Goal: Transaction & Acquisition: Purchase product/service

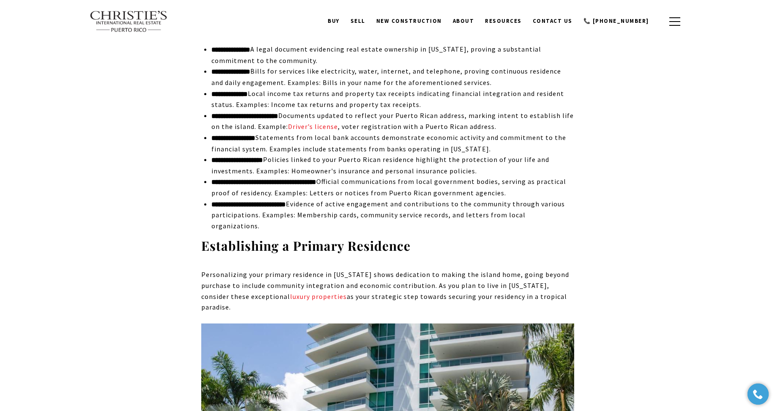
scroll to position [3821, 0]
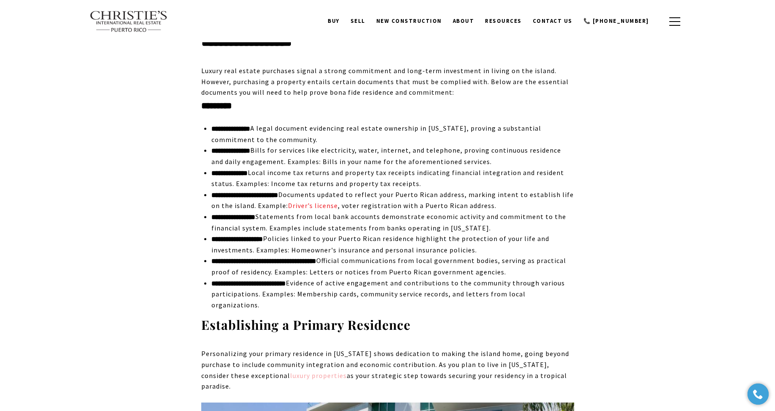
click at [290, 371] on link "luxury properties" at bounding box center [318, 375] width 57 height 8
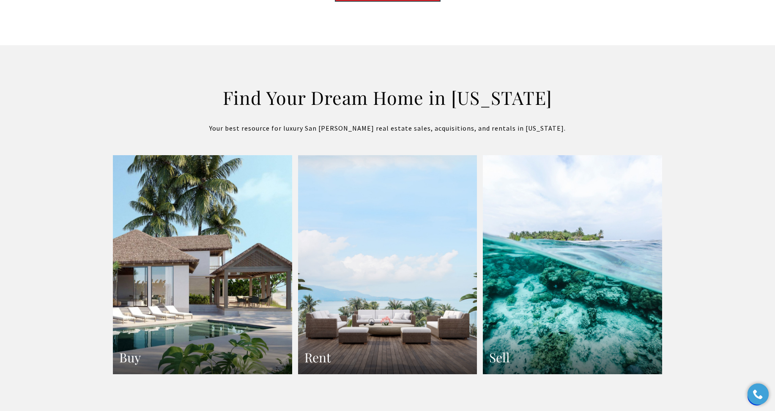
scroll to position [1422, 0]
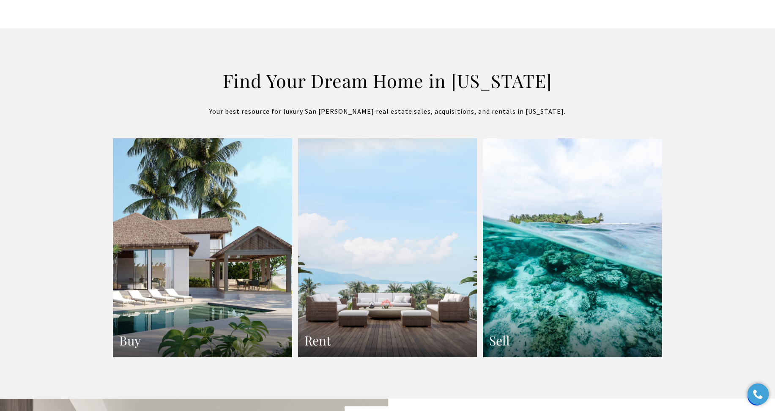
click at [379, 290] on link "Rent" at bounding box center [387, 248] width 179 height 220
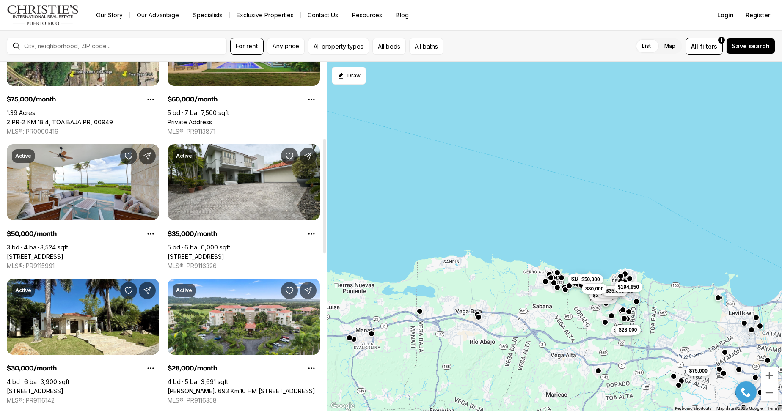
scroll to position [233, 0]
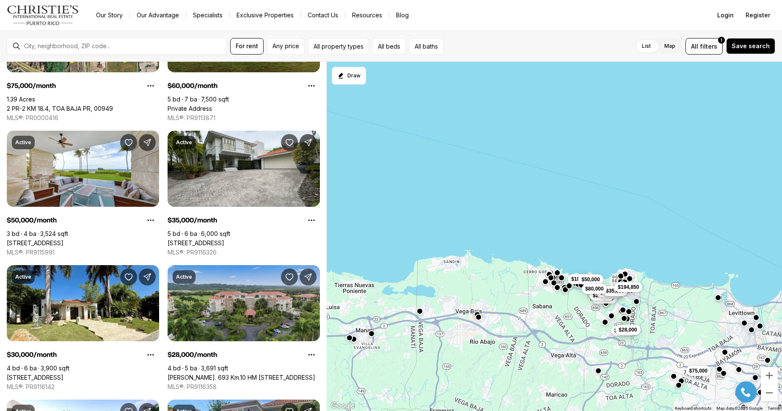
click at [295, 374] on link "[PERSON_NAME]. 693 Km.10 HM [STREET_ADDRESS]" at bounding box center [241, 378] width 148 height 8
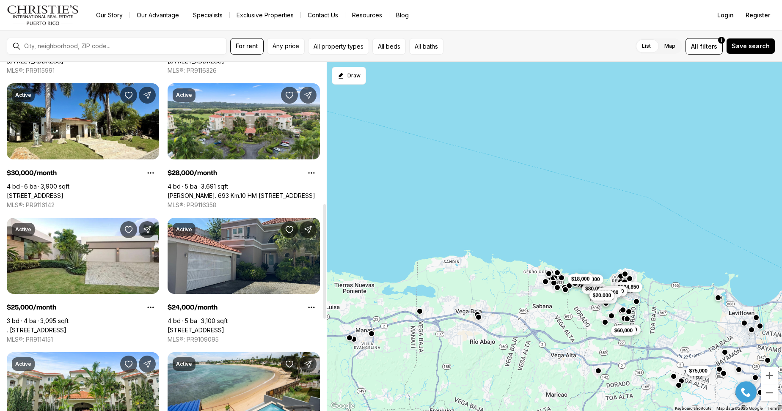
scroll to position [458, 0]
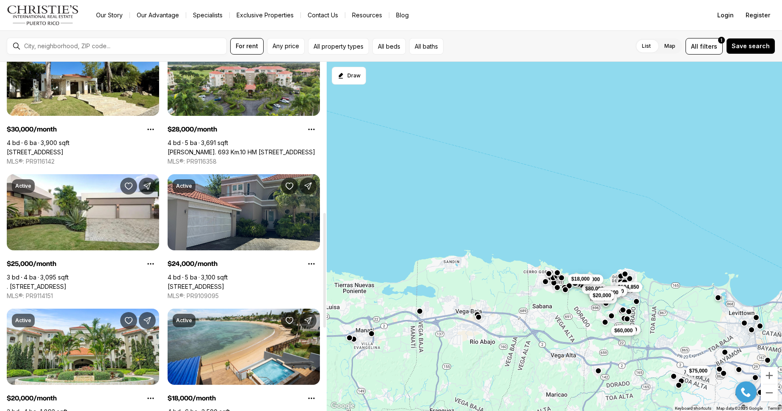
drag, startPoint x: 324, startPoint y: 250, endPoint x: 308, endPoint y: 324, distance: 75.7
click at [323, 324] on div at bounding box center [324, 270] width 3 height 115
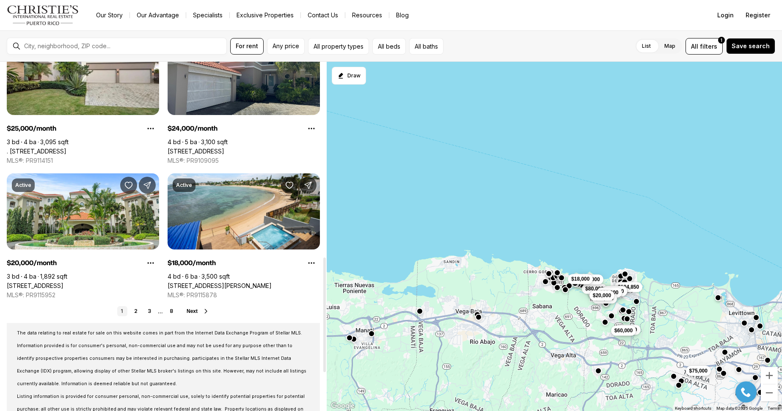
scroll to position [630, 0]
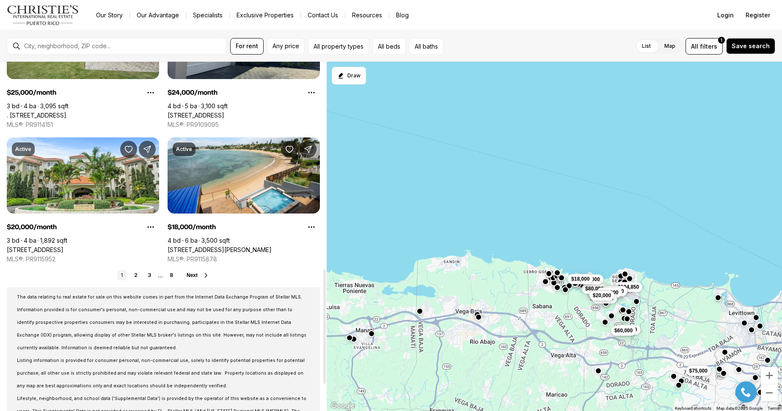
drag, startPoint x: 323, startPoint y: 324, endPoint x: 323, endPoint y: 380, distance: 56.3
click at [323, 380] on div at bounding box center [324, 326] width 3 height 115
click at [204, 274] on icon at bounding box center [206, 275] width 7 height 7
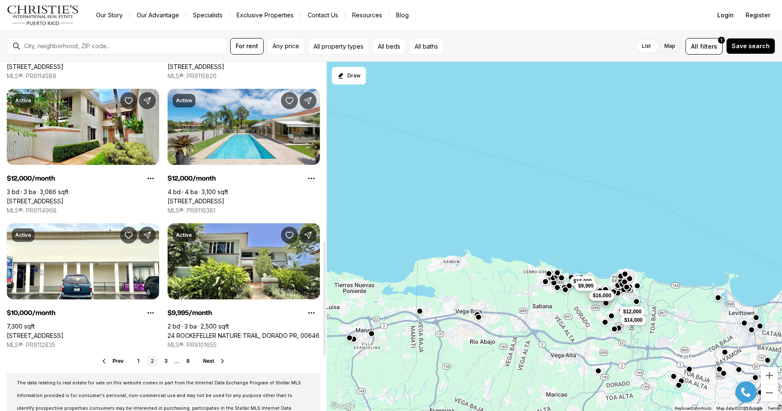
scroll to position [550, 0]
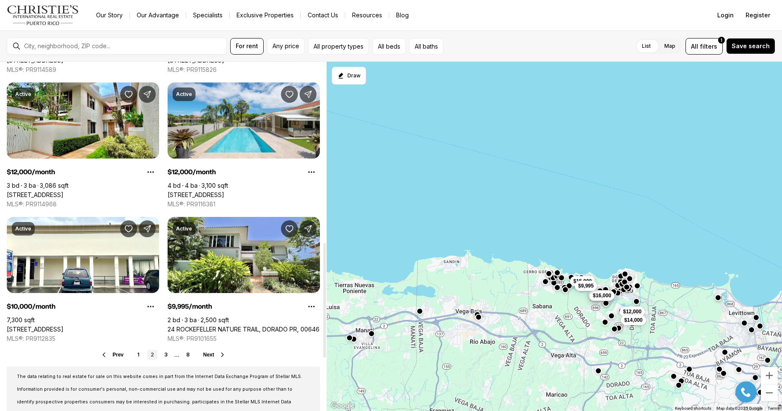
drag, startPoint x: 325, startPoint y: 168, endPoint x: 323, endPoint y: 349, distance: 180.6
click at [323, 349] on div at bounding box center [324, 300] width 3 height 115
click at [221, 353] on icon at bounding box center [222, 354] width 7 height 7
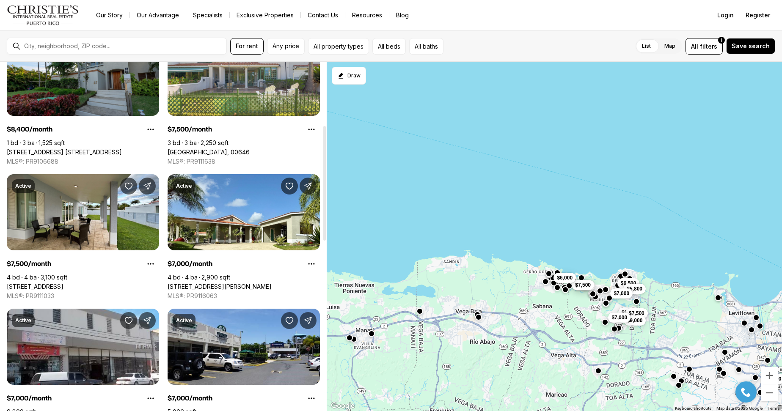
scroll to position [193, 0]
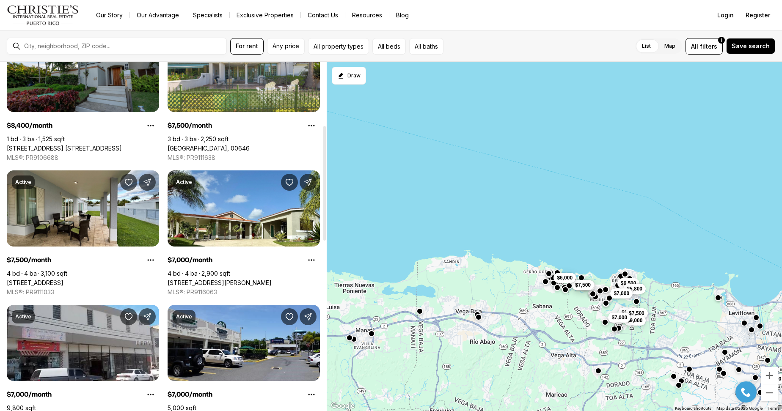
drag, startPoint x: 324, startPoint y: 165, endPoint x: 327, endPoint y: 228, distance: 63.5
click at [326, 228] on div at bounding box center [324, 183] width 3 height 115
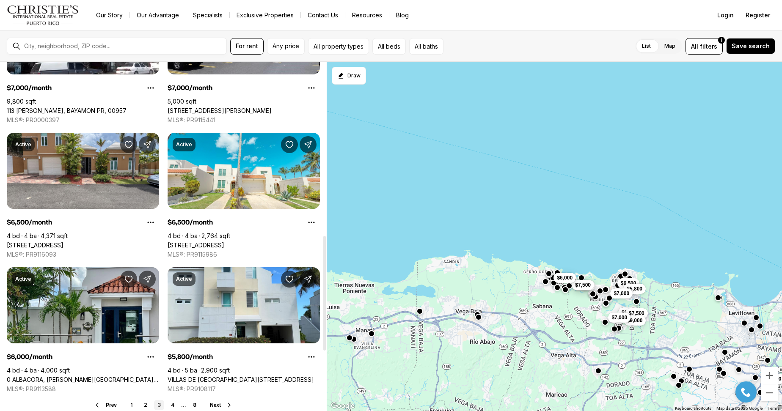
scroll to position [528, 0]
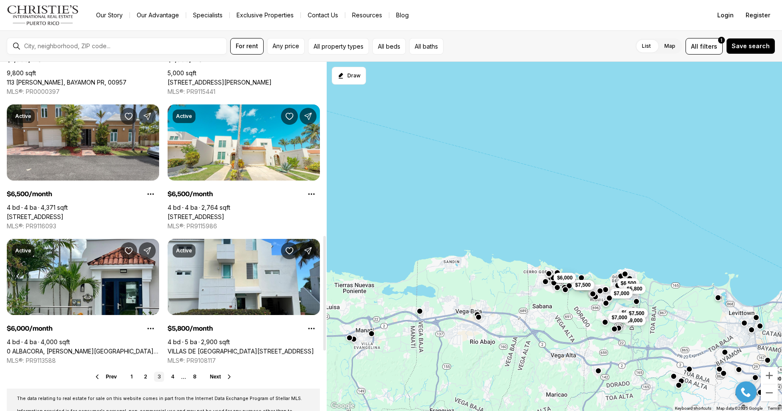
drag, startPoint x: 324, startPoint y: 233, endPoint x: 322, endPoint y: 343, distance: 110.0
click at [323, 343] on div at bounding box center [324, 293] width 3 height 115
click at [228, 378] on icon at bounding box center [229, 376] width 7 height 7
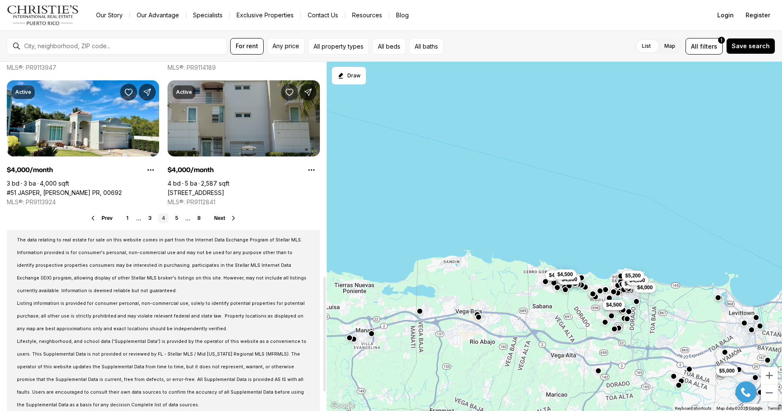
scroll to position [698, 0]
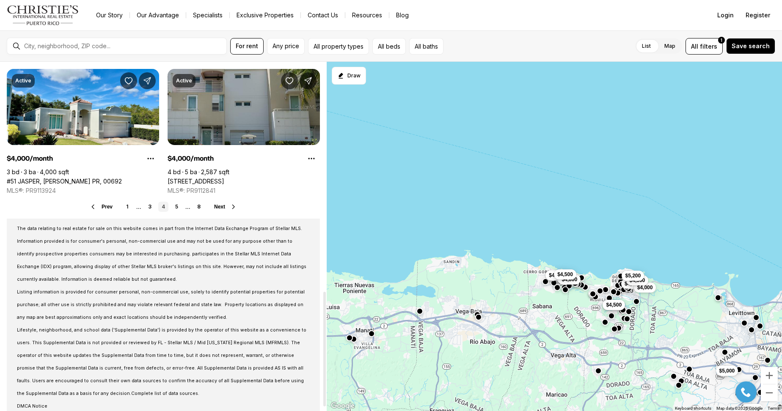
drag, startPoint x: 324, startPoint y: 167, endPoint x: 323, endPoint y: 396, distance: 229.2
click at [323, 396] on div at bounding box center [324, 349] width 3 height 115
click at [128, 205] on link "1" at bounding box center [128, 207] width 10 height 10
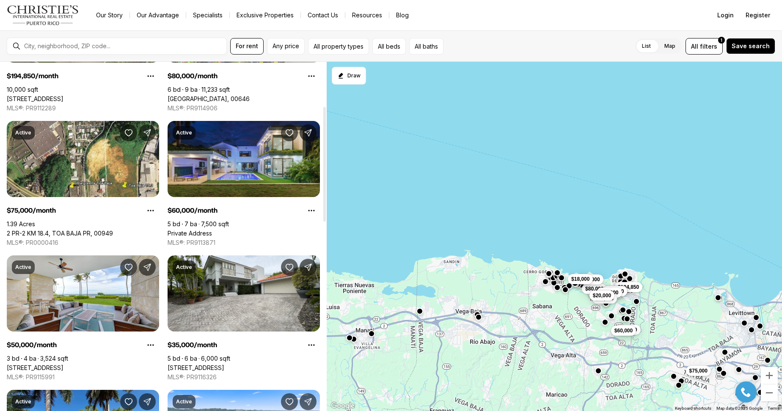
scroll to position [140, 0]
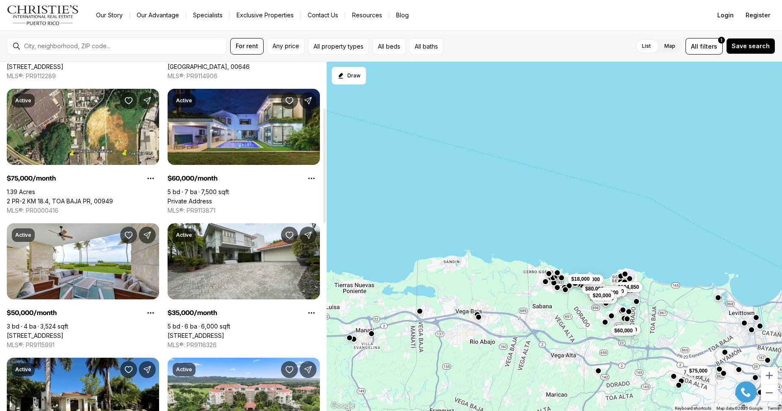
drag, startPoint x: 324, startPoint y: 164, endPoint x: 316, endPoint y: 210, distance: 46.7
click at [323, 210] on div at bounding box center [324, 166] width 3 height 115
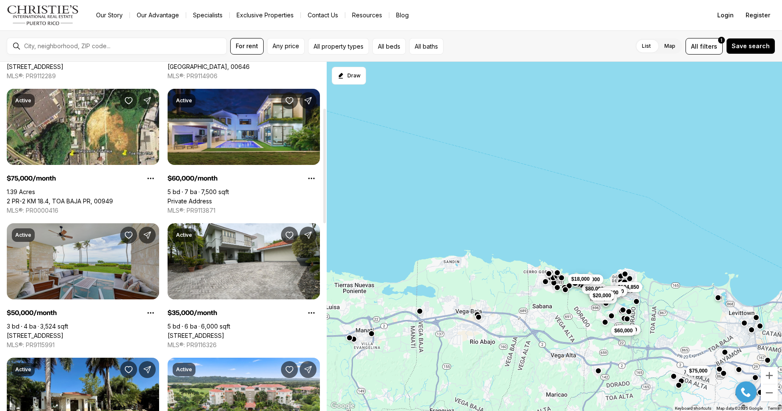
click at [63, 332] on link "3811 WEST BEACH, DORADO PR, 00646" at bounding box center [35, 336] width 57 height 8
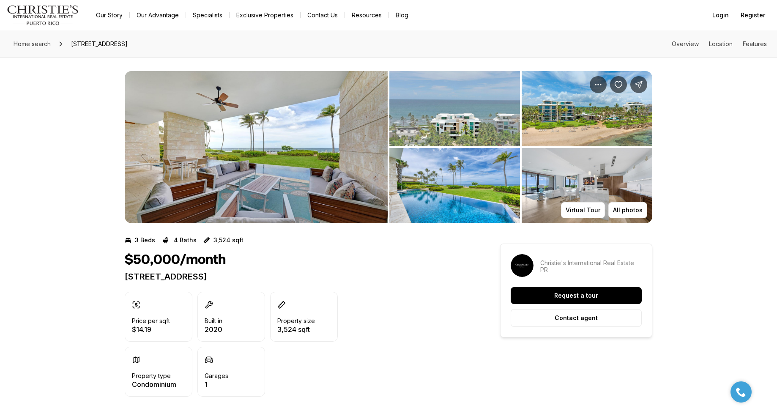
click at [351, 154] on img "View image gallery" at bounding box center [256, 147] width 263 height 152
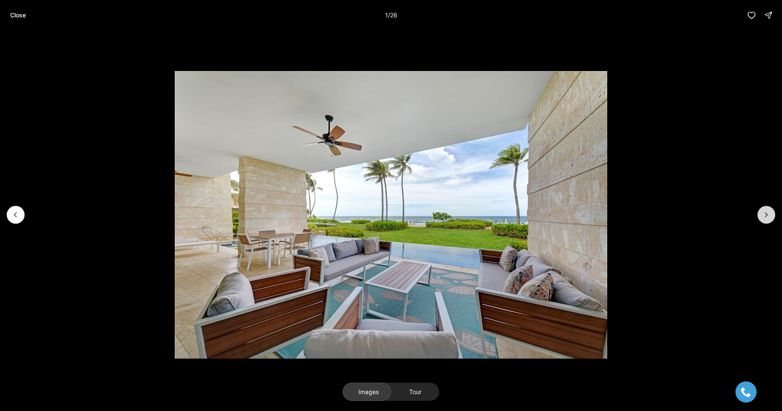
click at [769, 215] on icon "Next slide" at bounding box center [766, 215] width 8 height 8
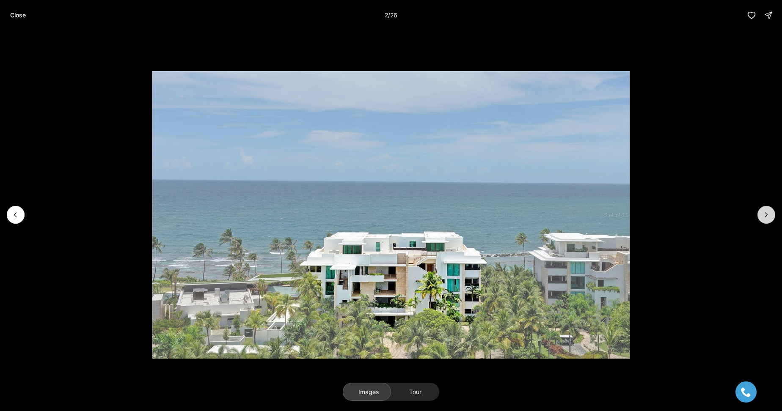
click at [769, 215] on icon "Next slide" at bounding box center [766, 215] width 8 height 8
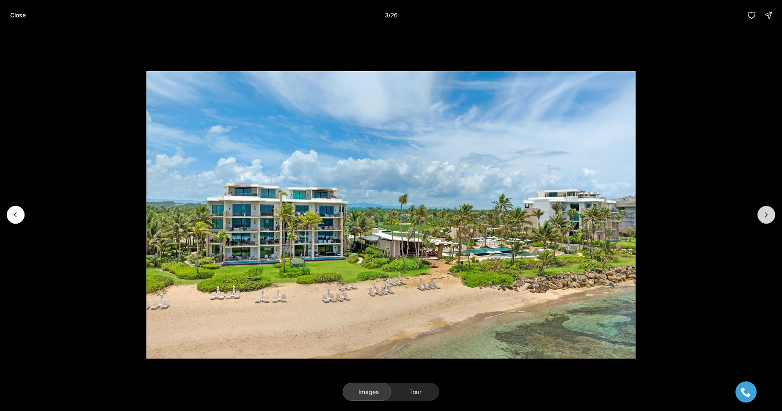
click at [769, 215] on icon "Next slide" at bounding box center [766, 215] width 8 height 8
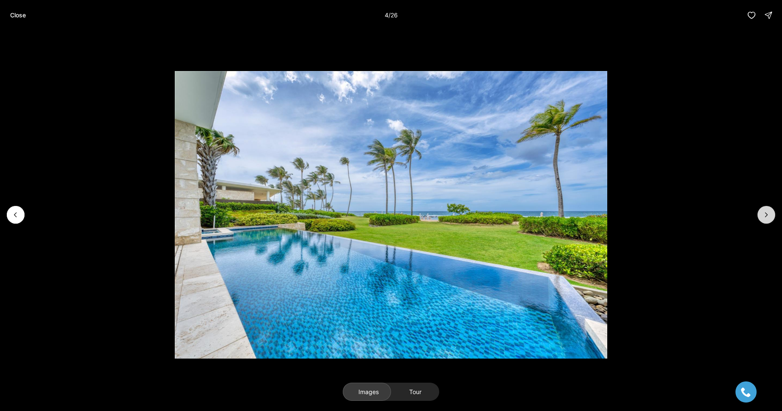
click at [769, 215] on icon "Next slide" at bounding box center [766, 215] width 8 height 8
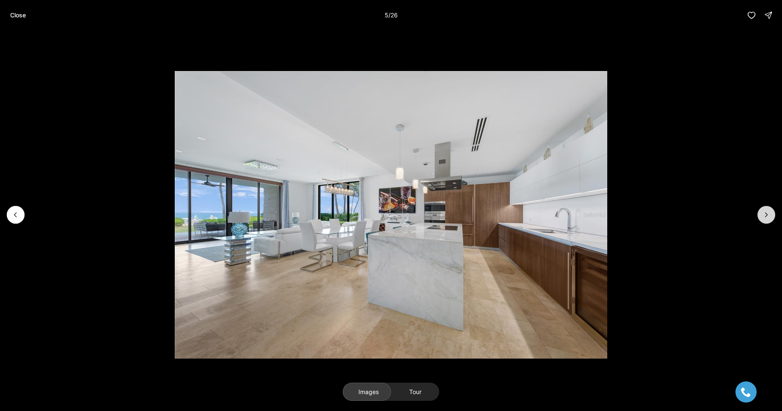
click at [769, 215] on icon "Next slide" at bounding box center [766, 215] width 8 height 8
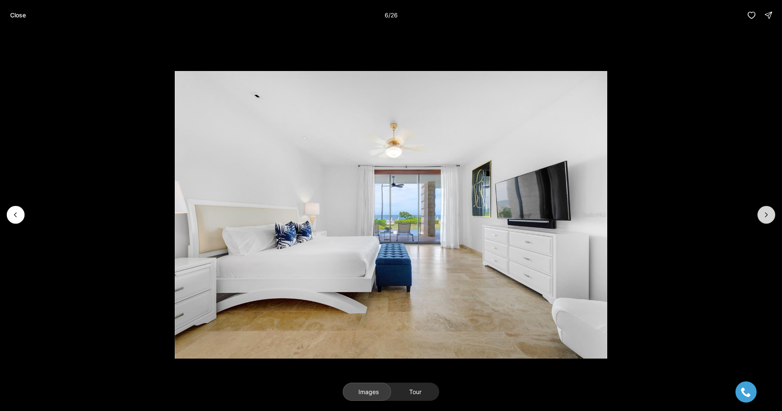
click at [769, 215] on icon "Next slide" at bounding box center [766, 215] width 8 height 8
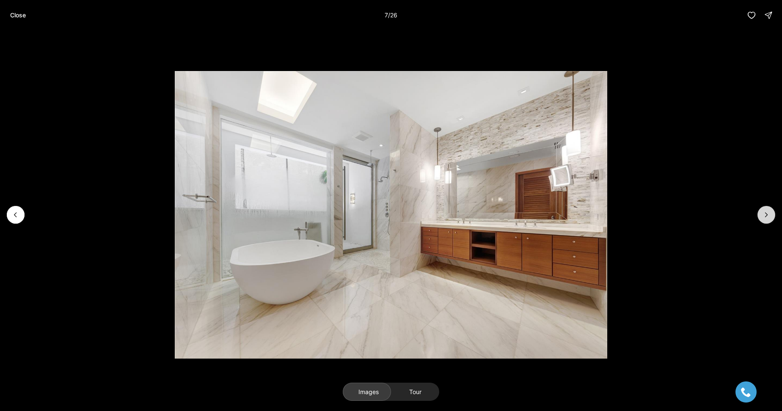
click at [769, 215] on icon "Next slide" at bounding box center [766, 215] width 8 height 8
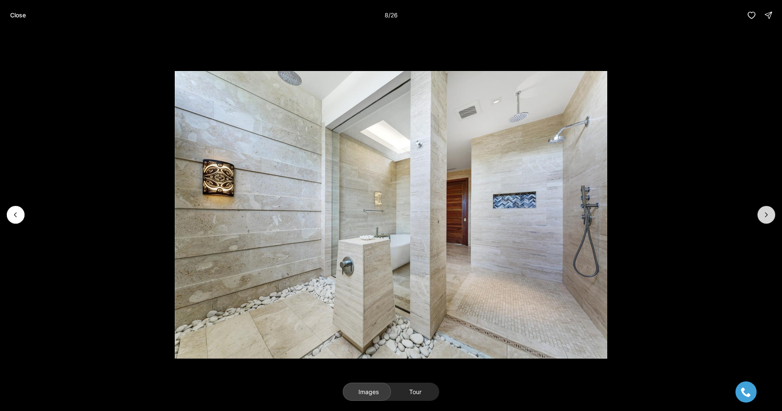
click at [767, 215] on icon "Next slide" at bounding box center [766, 215] width 2 height 4
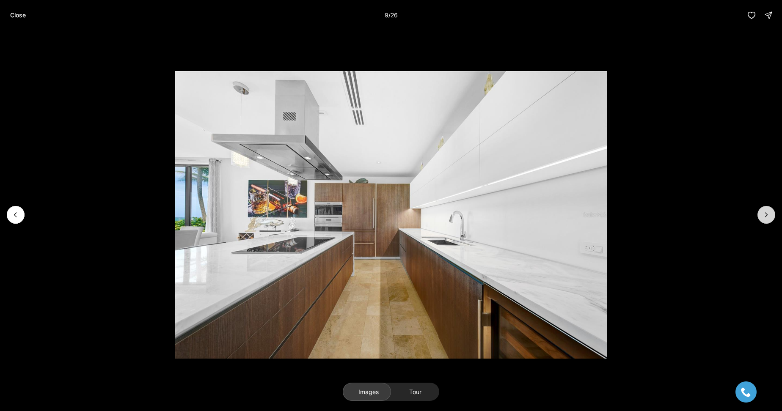
click at [767, 215] on icon "Next slide" at bounding box center [766, 215] width 2 height 4
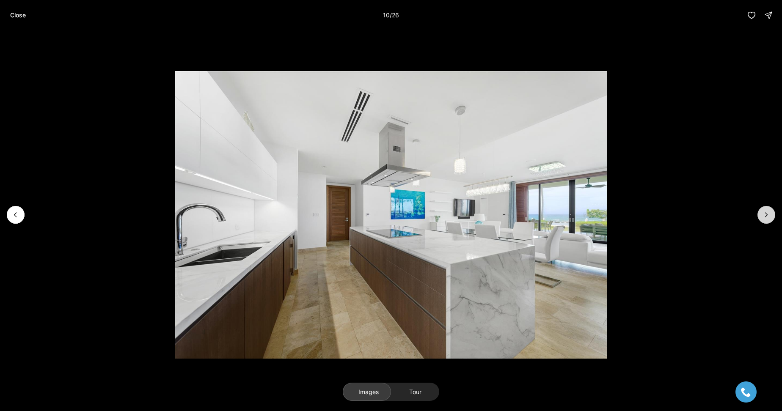
click at [766, 215] on icon "Next slide" at bounding box center [766, 215] width 8 height 8
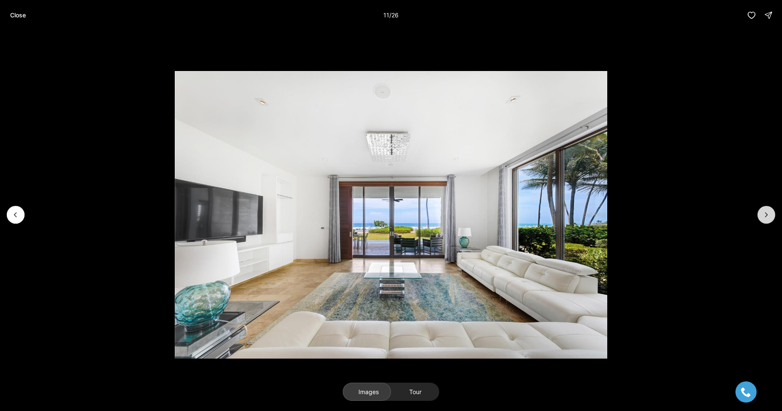
click at [766, 215] on icon "Next slide" at bounding box center [766, 215] width 8 height 8
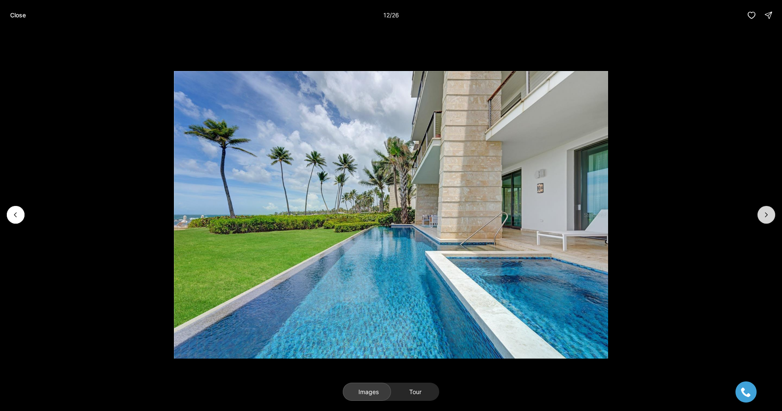
click at [766, 215] on icon "Next slide" at bounding box center [766, 215] width 8 height 8
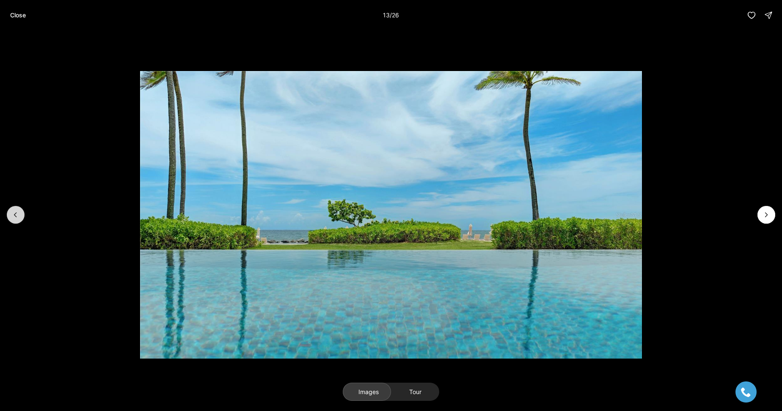
click at [20, 211] on button "Previous slide" at bounding box center [16, 215] width 18 height 18
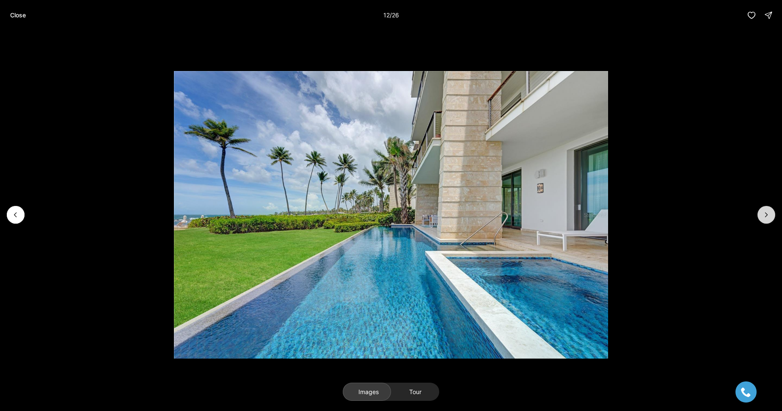
click at [764, 213] on icon "Next slide" at bounding box center [766, 215] width 8 height 8
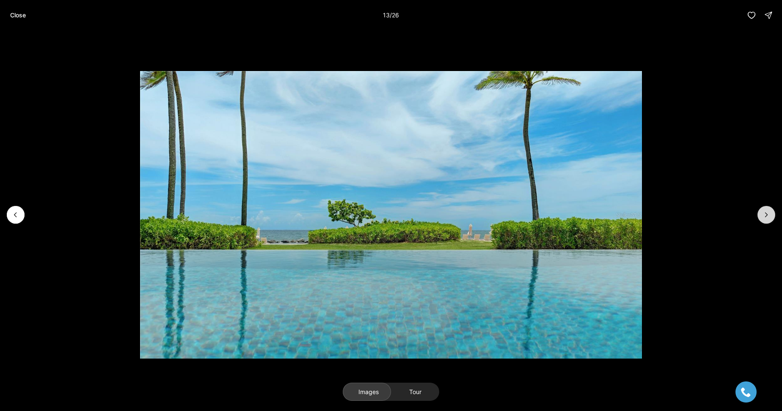
click at [764, 213] on icon "Next slide" at bounding box center [766, 215] width 8 height 8
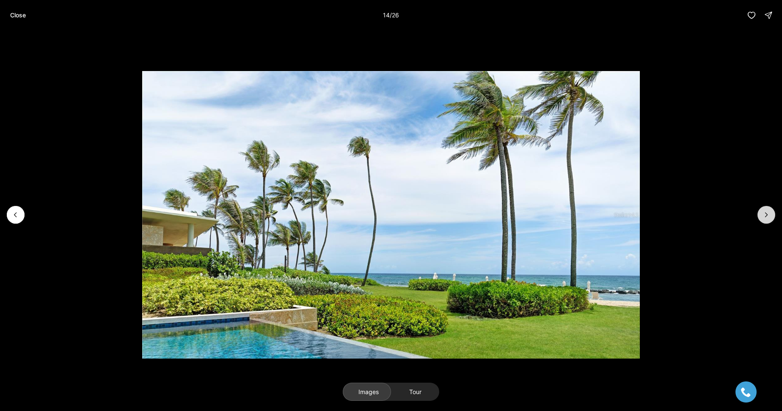
click at [764, 213] on icon "Next slide" at bounding box center [766, 215] width 8 height 8
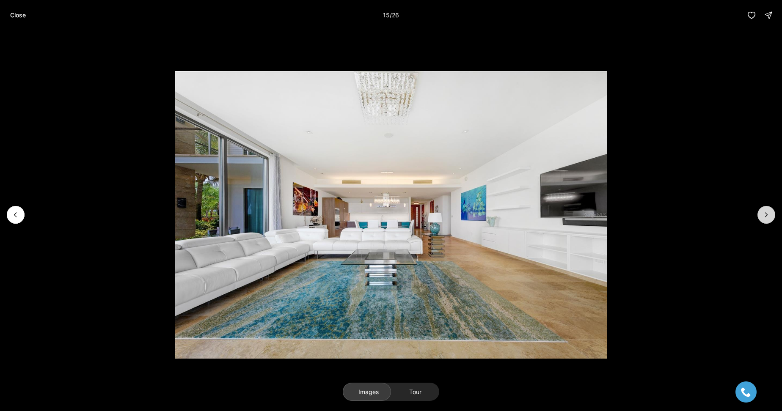
click at [764, 213] on icon "Next slide" at bounding box center [766, 215] width 8 height 8
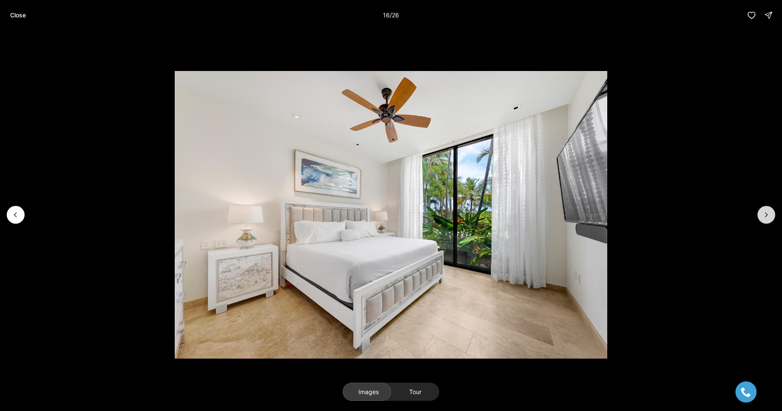
click at [764, 213] on icon "Next slide" at bounding box center [766, 215] width 8 height 8
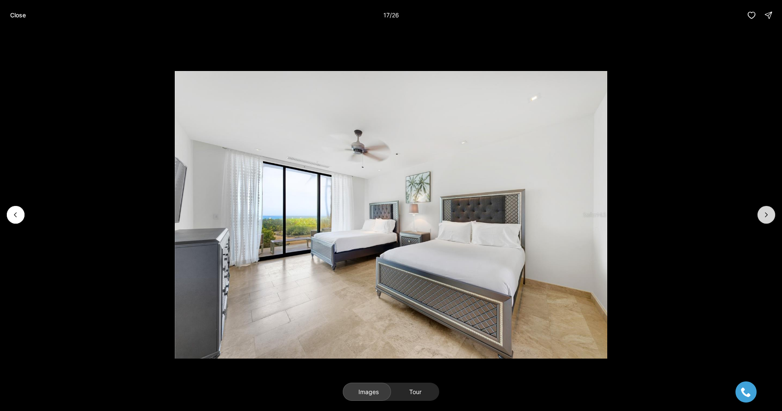
click at [764, 213] on icon "Next slide" at bounding box center [766, 215] width 8 height 8
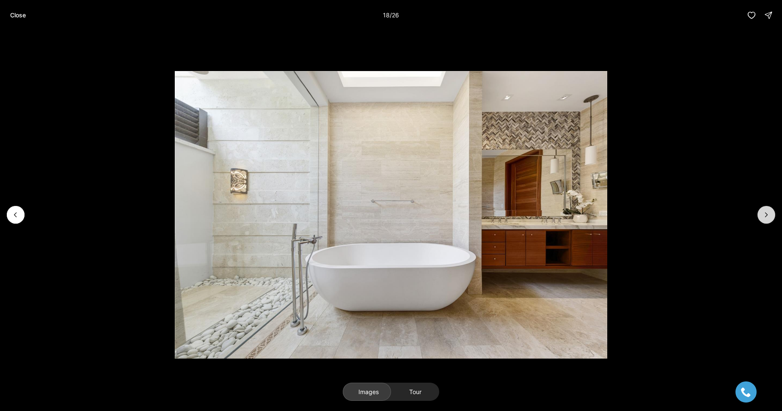
click at [764, 213] on icon "Next slide" at bounding box center [766, 215] width 8 height 8
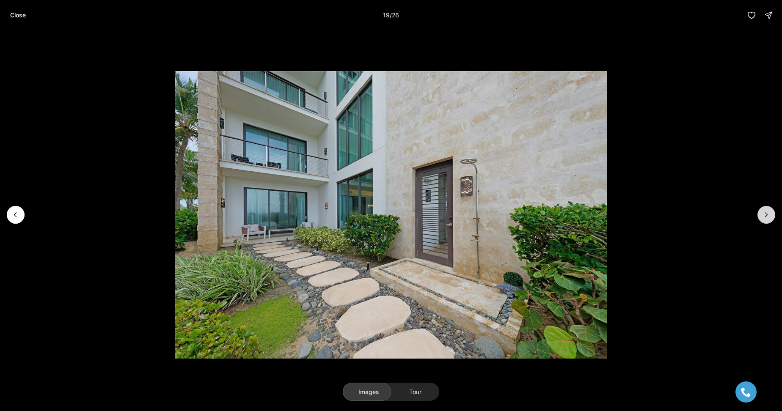
click at [764, 213] on icon "Next slide" at bounding box center [766, 215] width 8 height 8
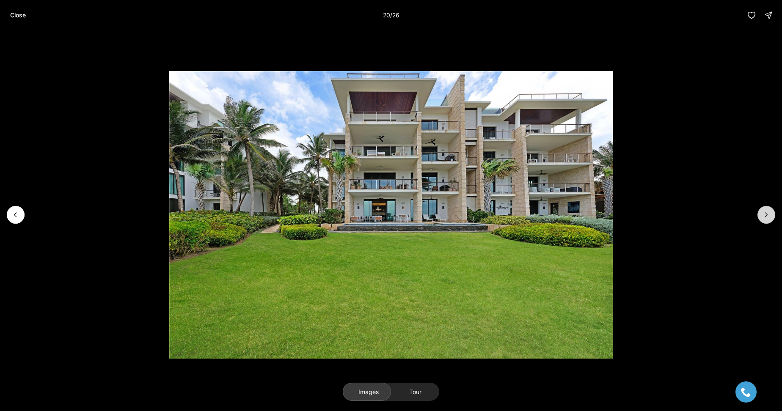
click at [764, 213] on icon "Next slide" at bounding box center [766, 215] width 8 height 8
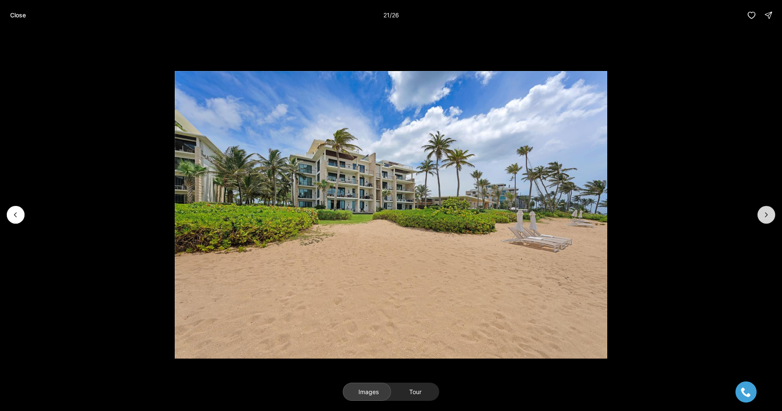
click at [764, 213] on icon "Next slide" at bounding box center [766, 215] width 8 height 8
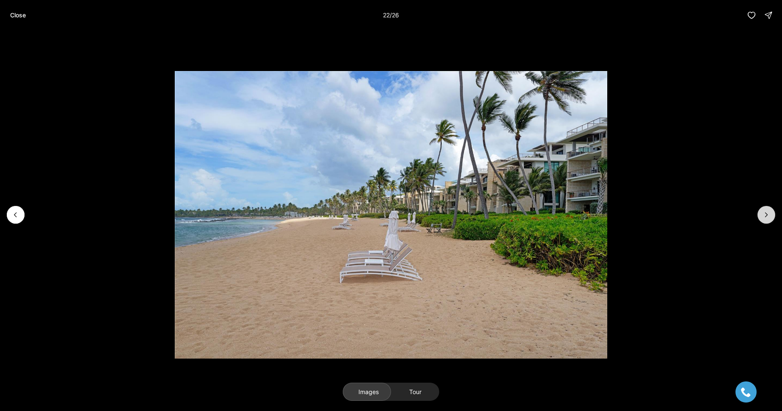
click at [764, 213] on icon "Next slide" at bounding box center [766, 215] width 8 height 8
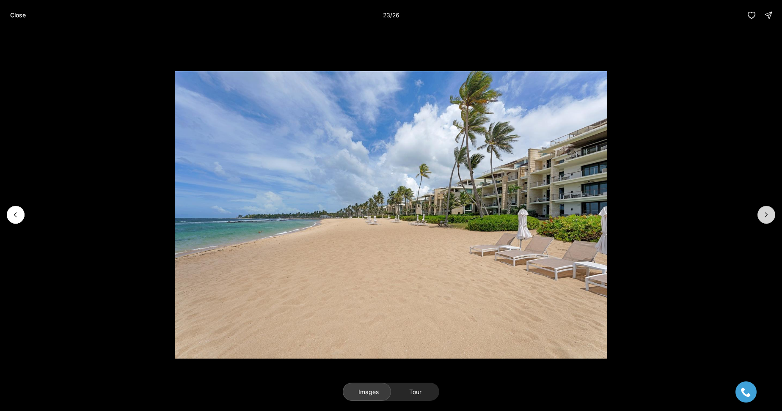
click at [764, 213] on icon "Next slide" at bounding box center [766, 215] width 8 height 8
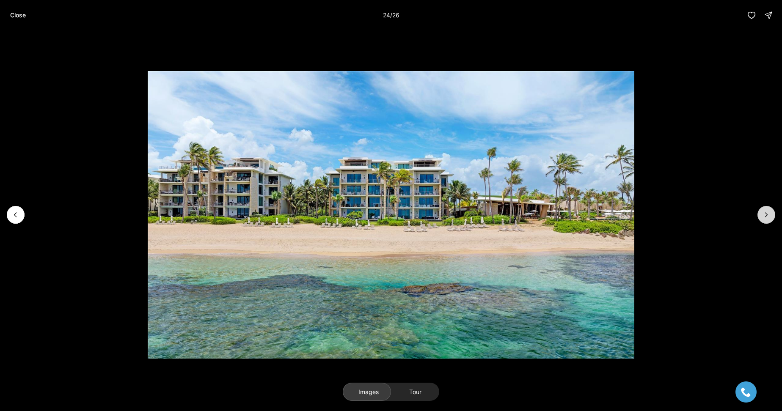
click at [764, 213] on icon "Next slide" at bounding box center [766, 215] width 8 height 8
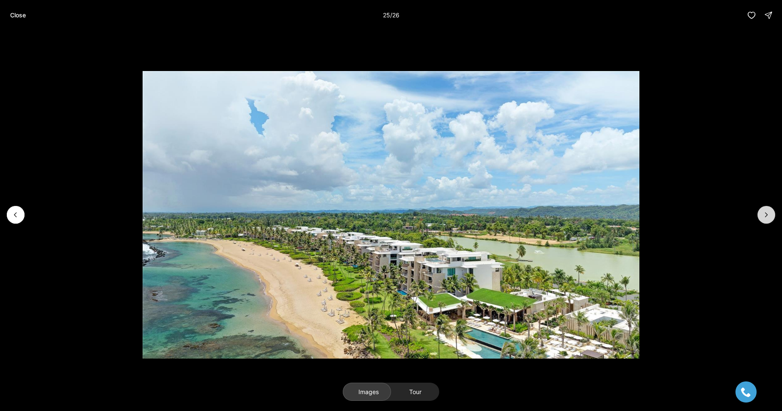
click at [764, 213] on icon "Next slide" at bounding box center [766, 215] width 8 height 8
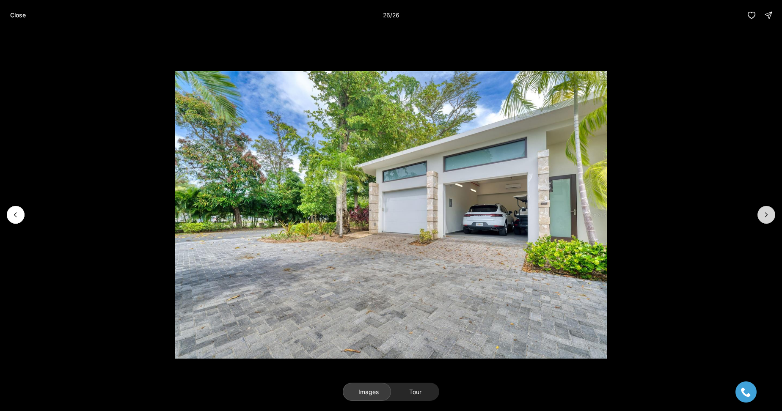
click at [764, 213] on div at bounding box center [766, 215] width 18 height 18
click at [766, 214] on div at bounding box center [766, 215] width 18 height 18
click at [767, 213] on div at bounding box center [766, 215] width 18 height 18
click at [19, 14] on p "Close" at bounding box center [18, 15] width 16 height 7
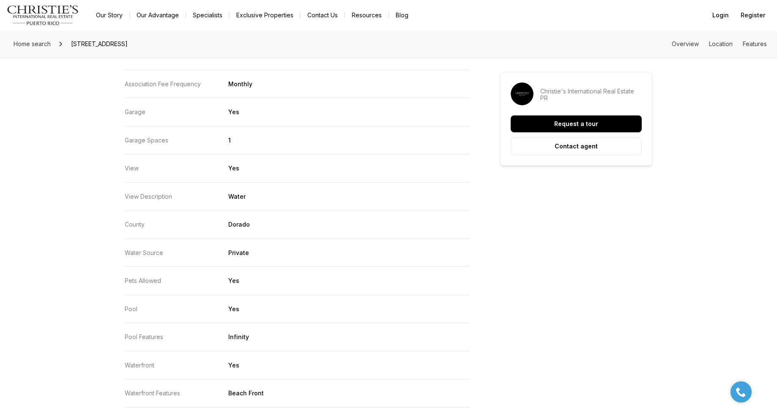
scroll to position [1700, 0]
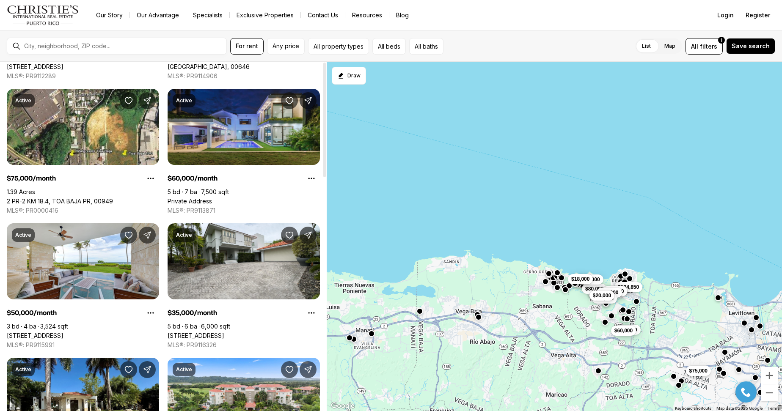
click at [323, 72] on div at bounding box center [324, 236] width 4 height 349
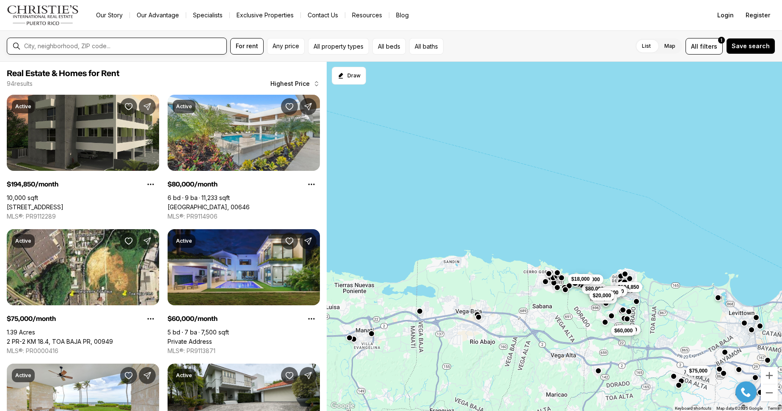
click at [120, 44] on input "text" at bounding box center [123, 46] width 199 height 7
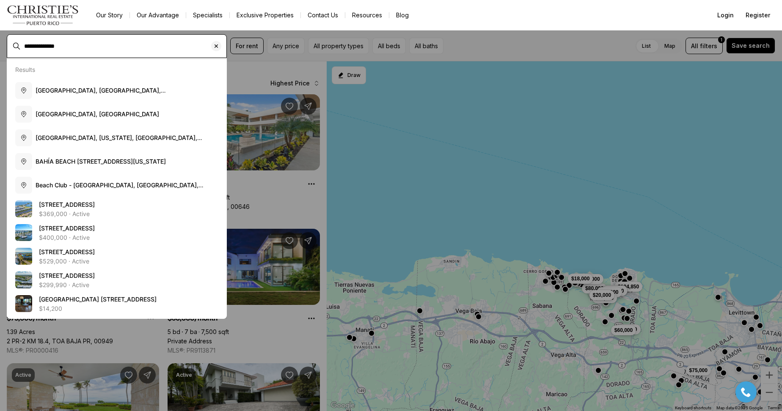
click at [119, 49] on input "**********" at bounding box center [123, 46] width 199 height 7
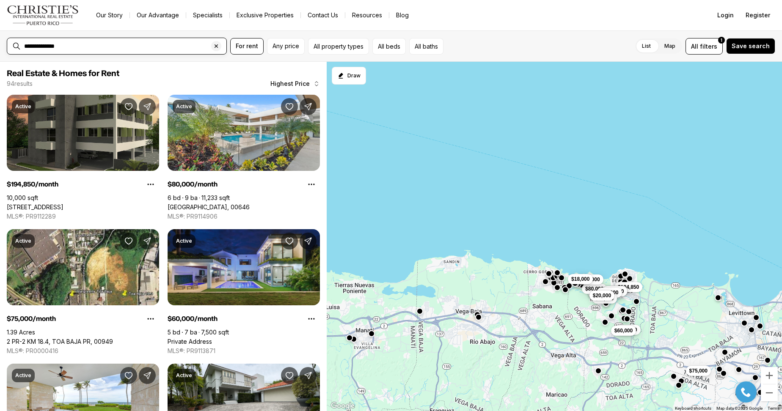
click at [79, 47] on input "**********" at bounding box center [123, 46] width 199 height 7
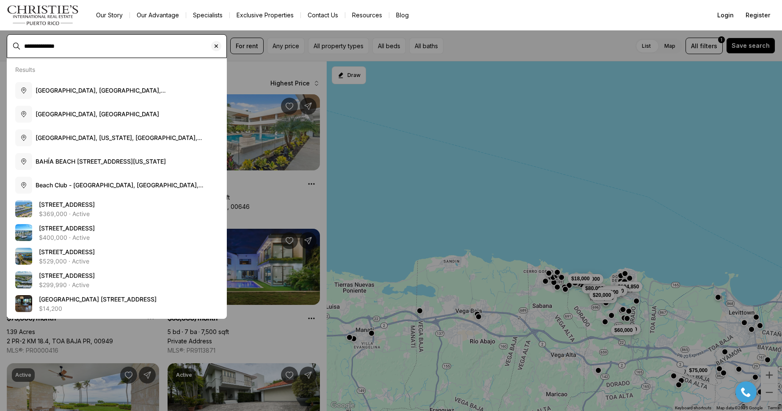
click at [74, 47] on input "**********" at bounding box center [123, 46] width 199 height 7
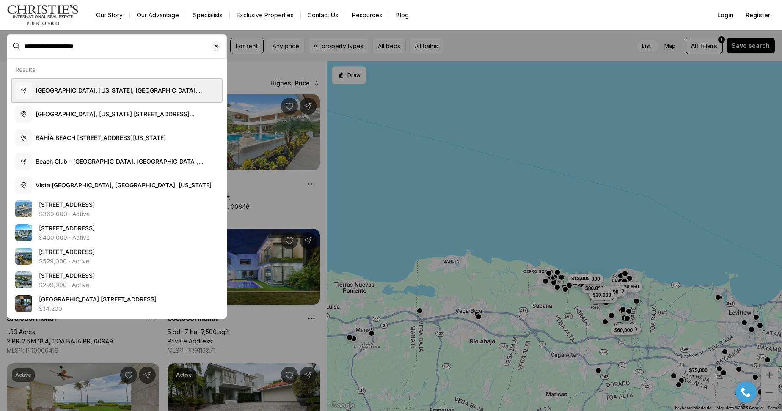
click at [126, 89] on span "[GEOGRAPHIC_DATA], [US_STATE], [GEOGRAPHIC_DATA], [US_STATE]" at bounding box center [119, 95] width 167 height 16
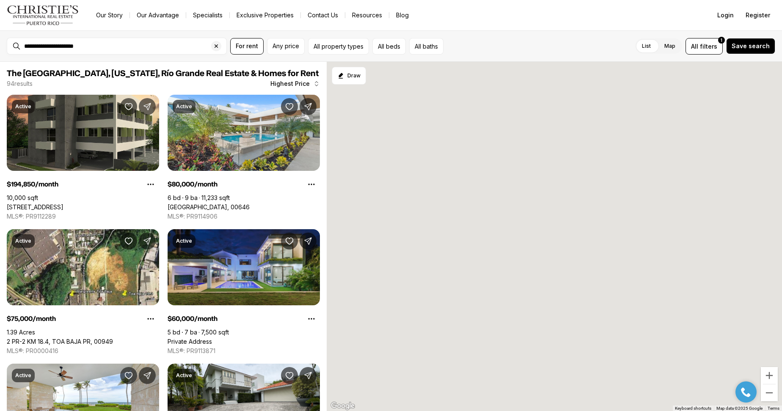
type input "**********"
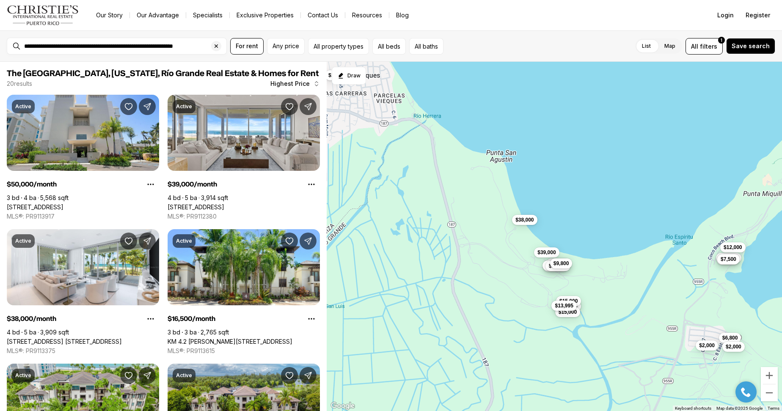
drag, startPoint x: 671, startPoint y: 239, endPoint x: 630, endPoint y: 230, distance: 42.6
click at [630, 230] on div "$50,000 $39,000 $38,000 $16,500 $13,000 $15,000 $14,000 $15,000 $15,000 $13,995…" at bounding box center [554, 237] width 455 height 350
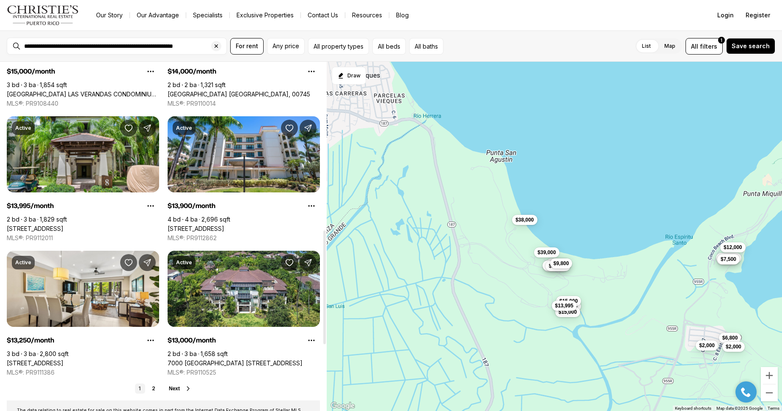
scroll to position [518, 0]
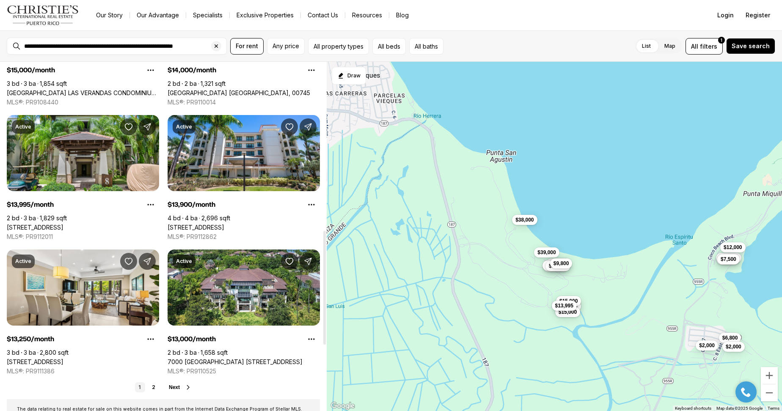
drag, startPoint x: 324, startPoint y: 173, endPoint x: 312, endPoint y: 342, distance: 168.8
click at [323, 342] on div at bounding box center [324, 288] width 3 height 114
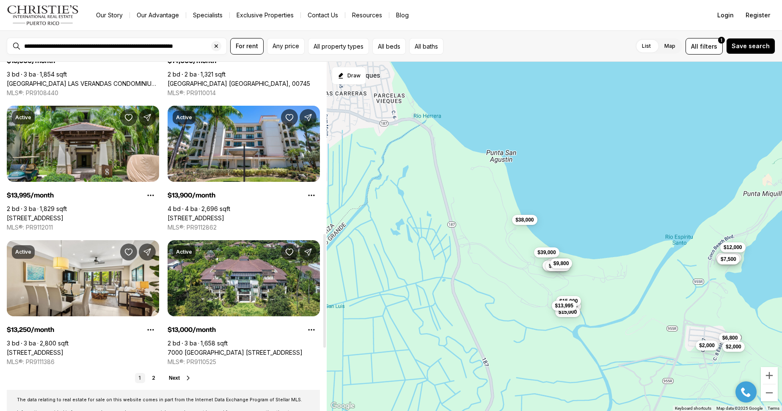
scroll to position [570, 0]
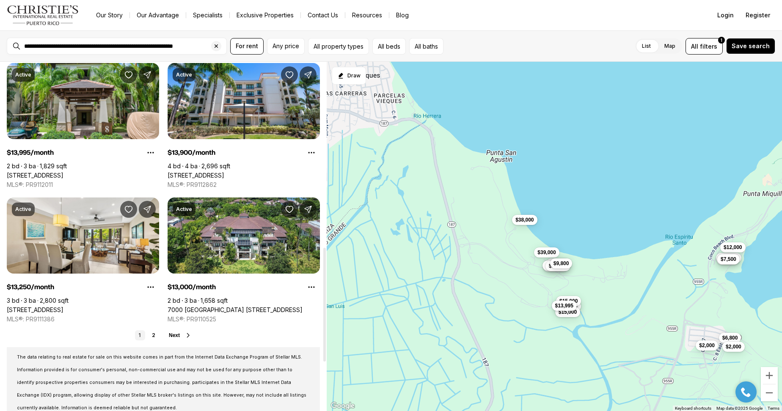
drag, startPoint x: 324, startPoint y: 341, endPoint x: 321, endPoint y: 358, distance: 17.2
click at [323, 358] on div at bounding box center [324, 305] width 3 height 114
click at [187, 339] on icon at bounding box center [188, 335] width 7 height 7
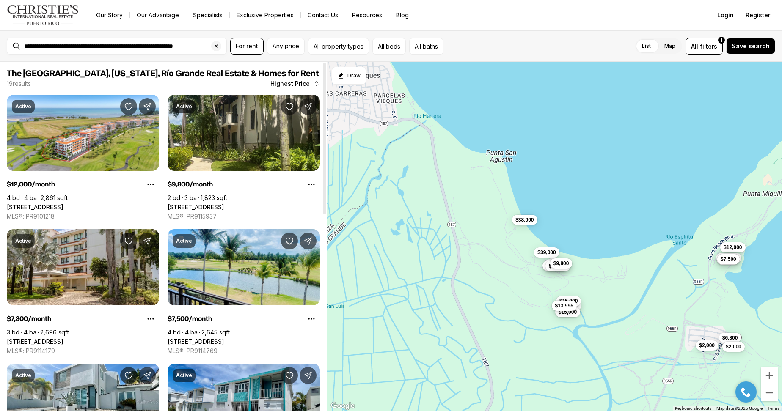
drag, startPoint x: 324, startPoint y: 204, endPoint x: 351, endPoint y: 107, distance: 100.5
click at [326, 107] on div at bounding box center [324, 139] width 3 height 152
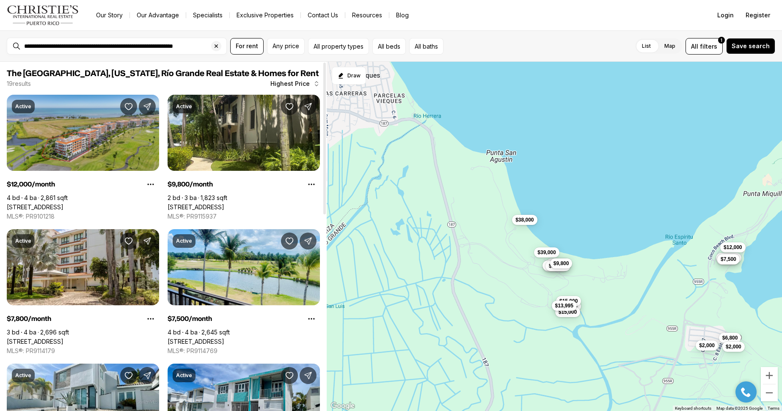
click at [63, 203] on link "[STREET_ADDRESS]" at bounding box center [35, 207] width 57 height 8
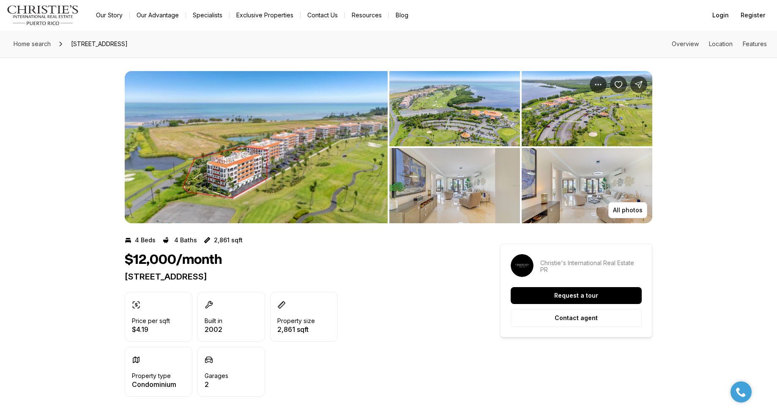
click at [323, 163] on img "View image gallery" at bounding box center [256, 147] width 263 height 152
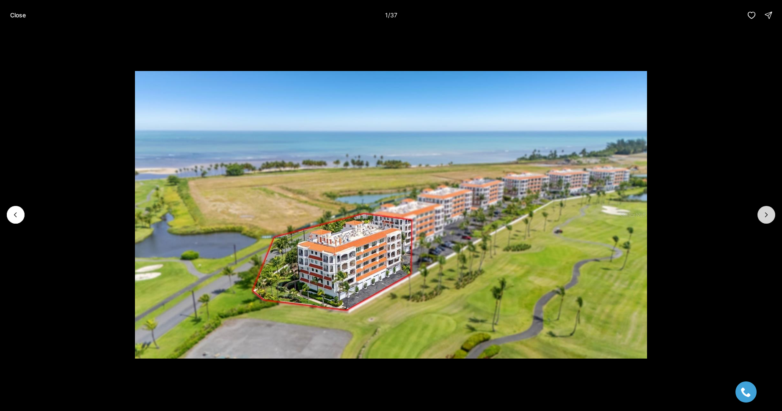
click at [766, 214] on icon "Next slide" at bounding box center [766, 215] width 2 height 4
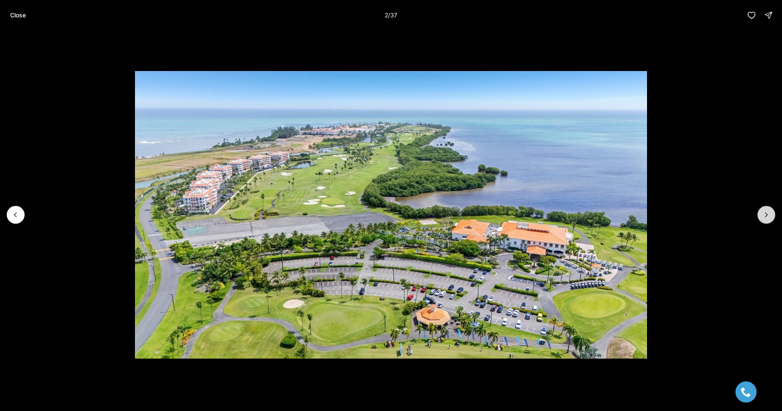
click at [766, 214] on icon "Next slide" at bounding box center [766, 215] width 8 height 8
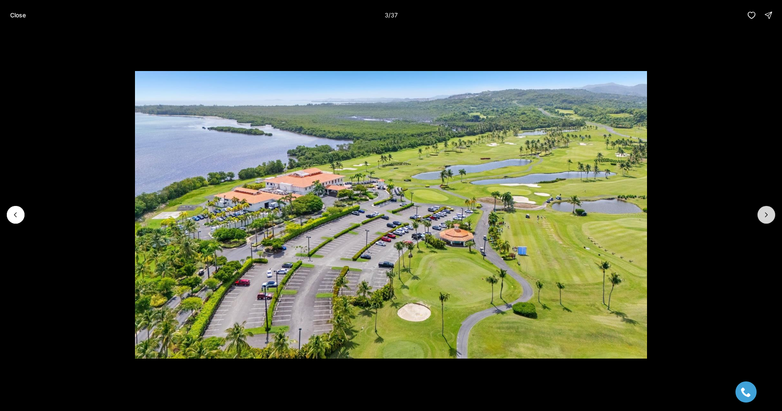
click at [764, 216] on icon "Next slide" at bounding box center [766, 215] width 8 height 8
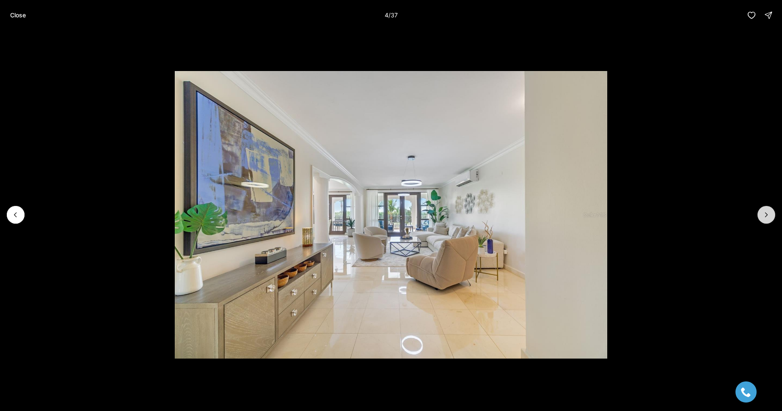
click at [763, 217] on icon "Next slide" at bounding box center [766, 215] width 8 height 8
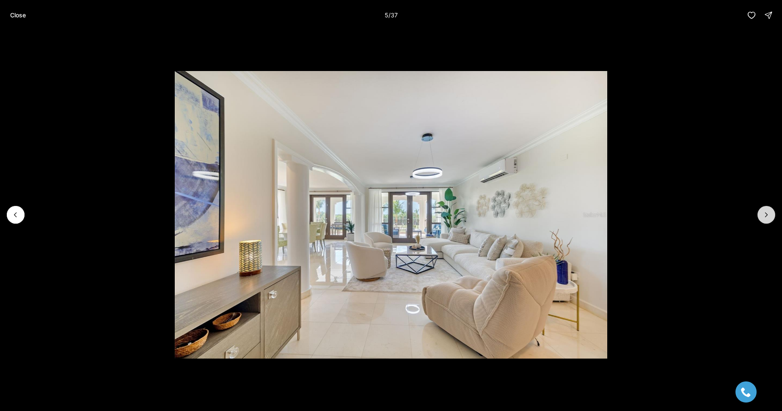
click at [763, 217] on icon "Next slide" at bounding box center [766, 215] width 8 height 8
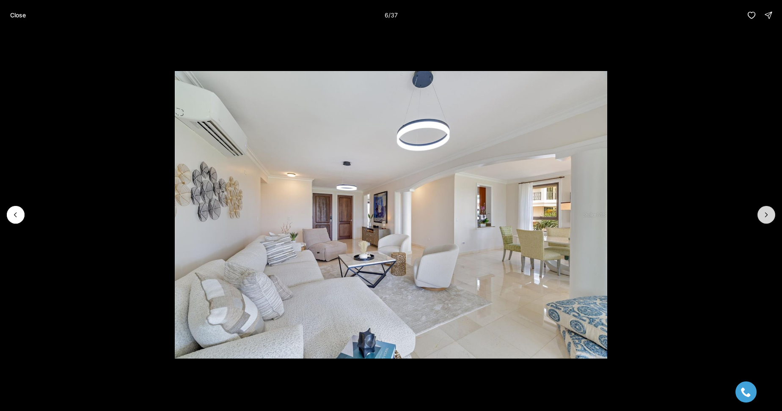
click at [763, 217] on icon "Next slide" at bounding box center [766, 215] width 8 height 8
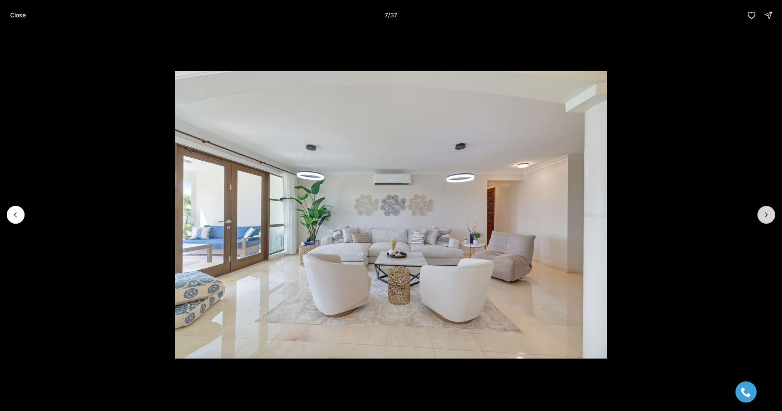
click at [763, 217] on icon "Next slide" at bounding box center [766, 215] width 8 height 8
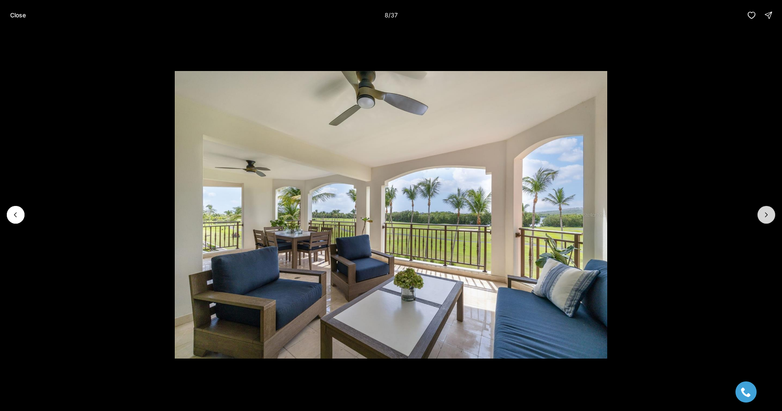
click at [763, 217] on icon "Next slide" at bounding box center [766, 215] width 8 height 8
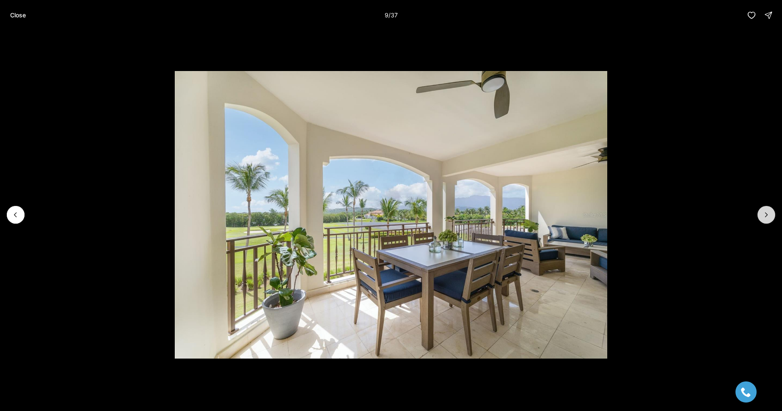
click at [763, 217] on icon "Next slide" at bounding box center [766, 215] width 8 height 8
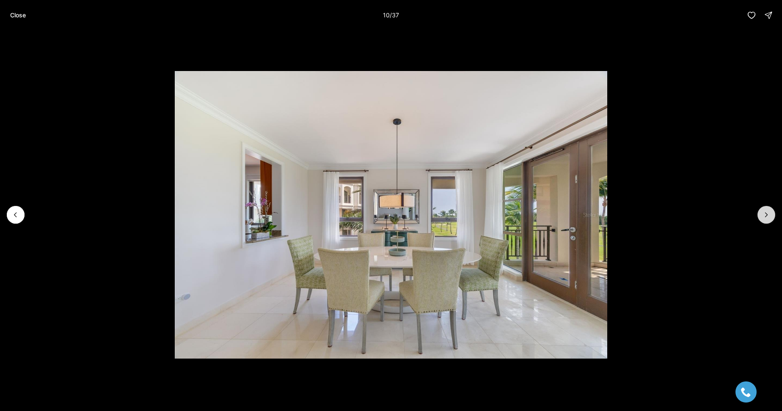
click at [763, 217] on icon "Next slide" at bounding box center [766, 215] width 8 height 8
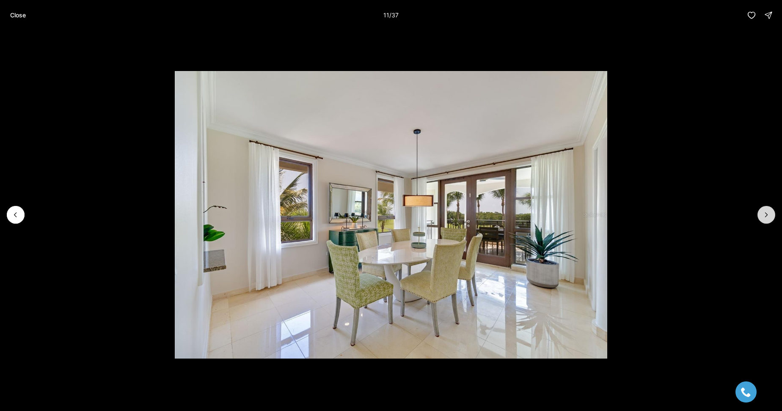
click at [763, 217] on icon "Next slide" at bounding box center [766, 215] width 8 height 8
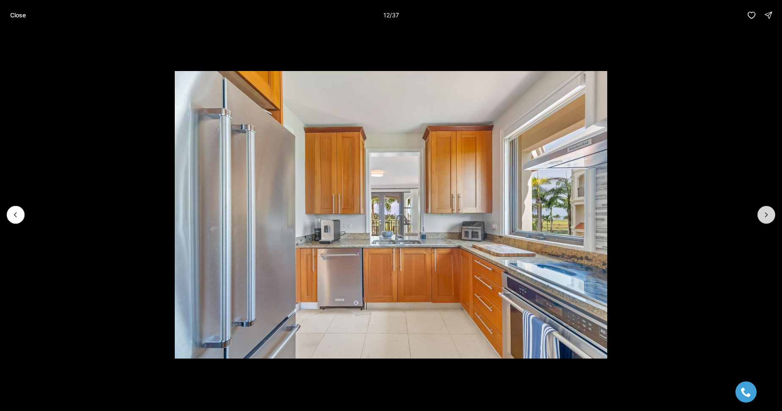
click at [763, 217] on icon "Next slide" at bounding box center [766, 215] width 8 height 8
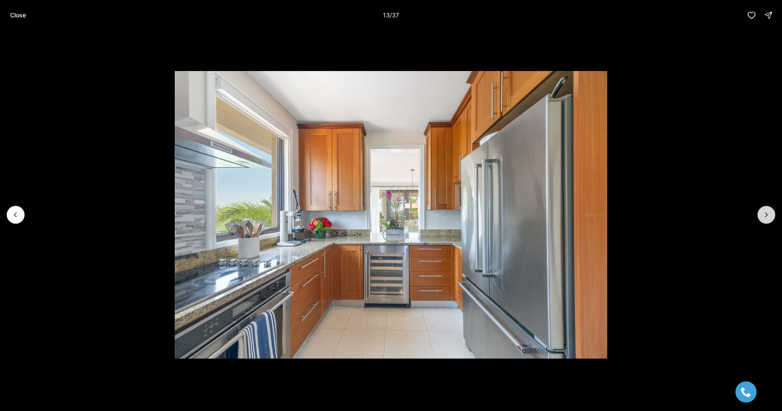
click at [763, 217] on icon "Next slide" at bounding box center [766, 215] width 8 height 8
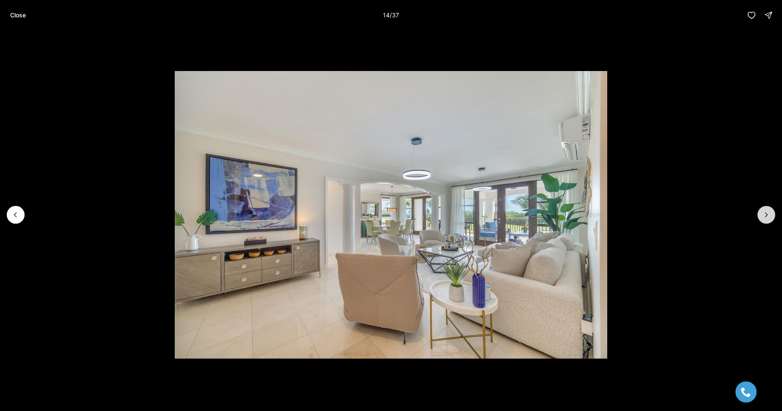
click at [763, 217] on icon "Next slide" at bounding box center [766, 215] width 8 height 8
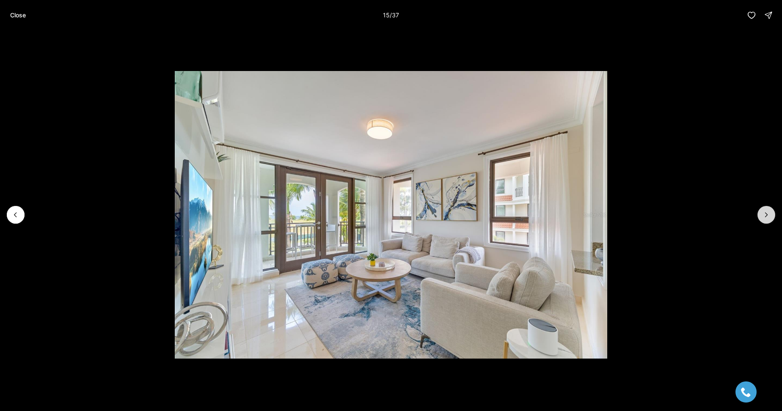
click at [763, 217] on icon "Next slide" at bounding box center [766, 215] width 8 height 8
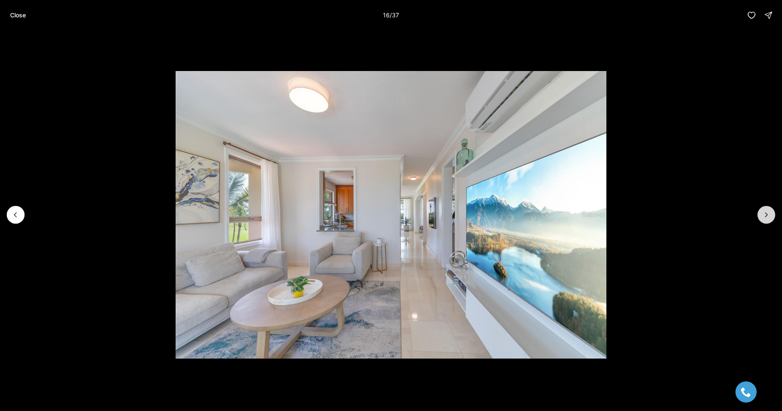
click at [763, 217] on icon "Next slide" at bounding box center [766, 215] width 8 height 8
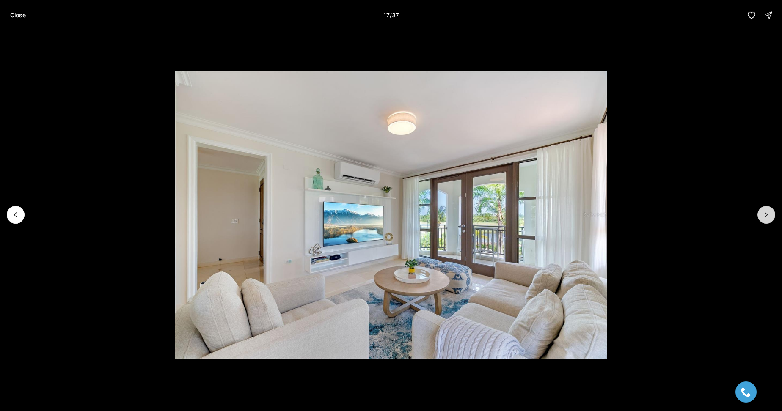
click at [763, 217] on icon "Next slide" at bounding box center [766, 215] width 8 height 8
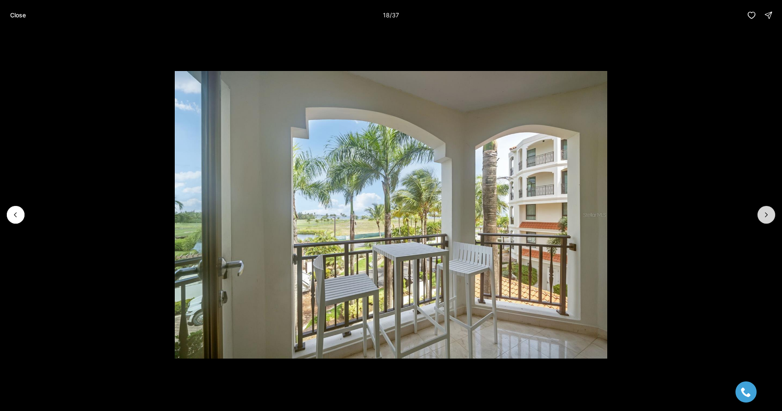
click at [763, 217] on icon "Next slide" at bounding box center [766, 215] width 8 height 8
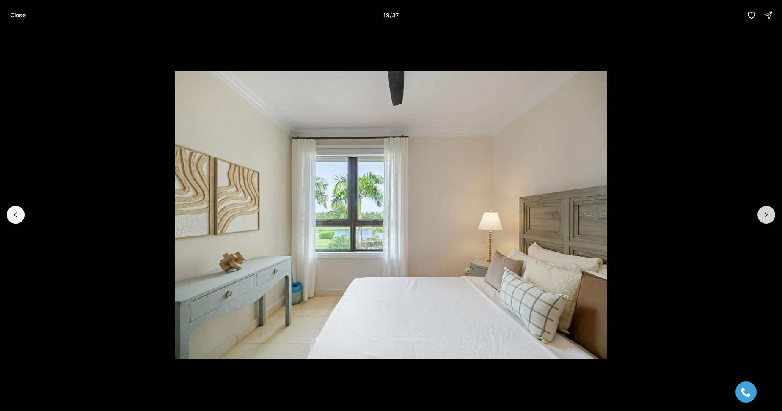
click at [763, 217] on icon "Next slide" at bounding box center [766, 215] width 8 height 8
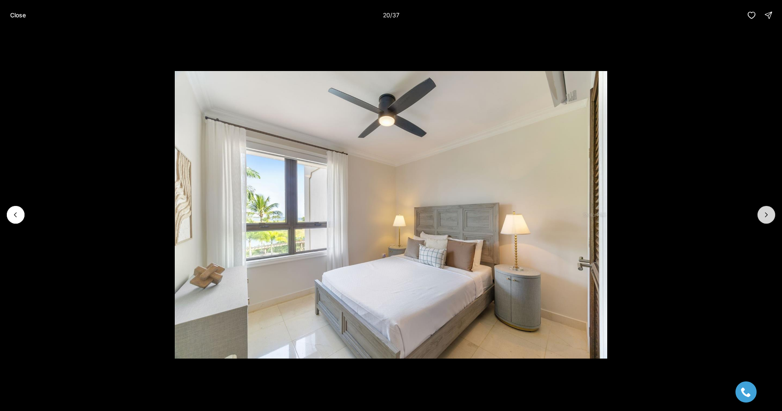
click at [764, 216] on icon "Next slide" at bounding box center [766, 215] width 8 height 8
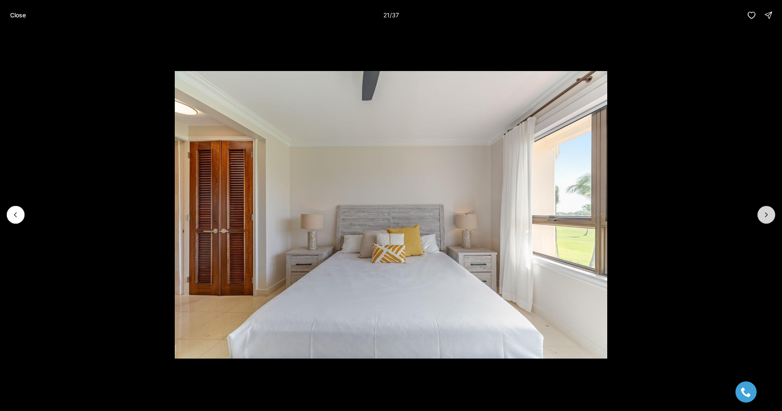
click at [764, 216] on icon "Next slide" at bounding box center [766, 215] width 8 height 8
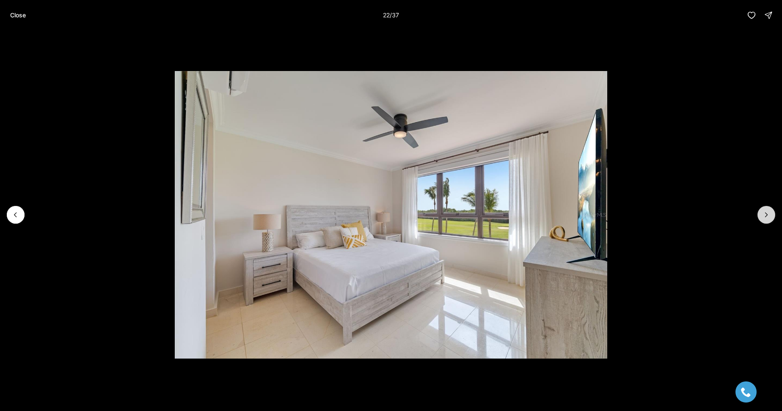
click at [764, 216] on icon "Next slide" at bounding box center [766, 215] width 8 height 8
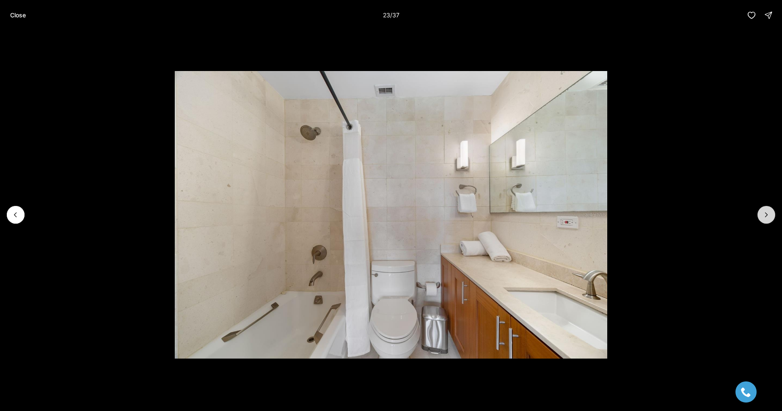
click at [764, 216] on icon "Next slide" at bounding box center [766, 215] width 8 height 8
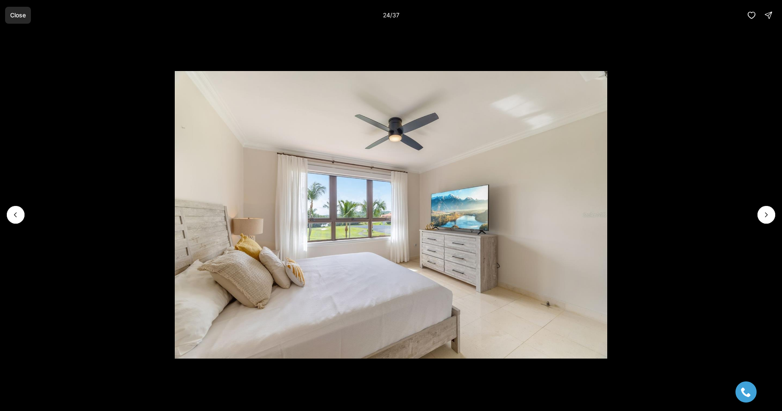
click at [20, 14] on p "Close" at bounding box center [18, 15] width 16 height 7
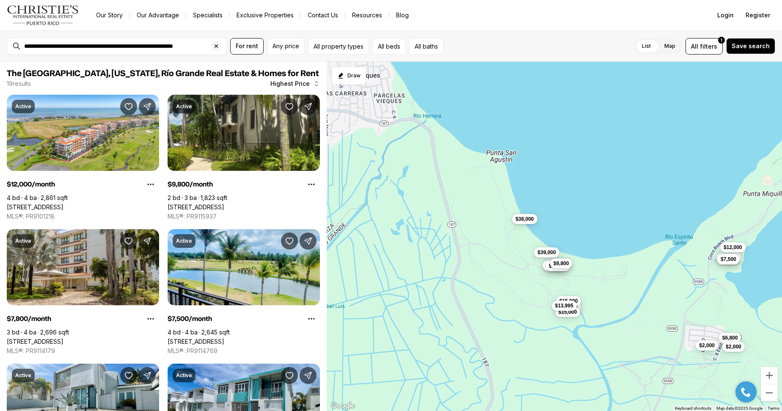
click at [524, 216] on span "$38,000" at bounding box center [524, 218] width 18 height 7
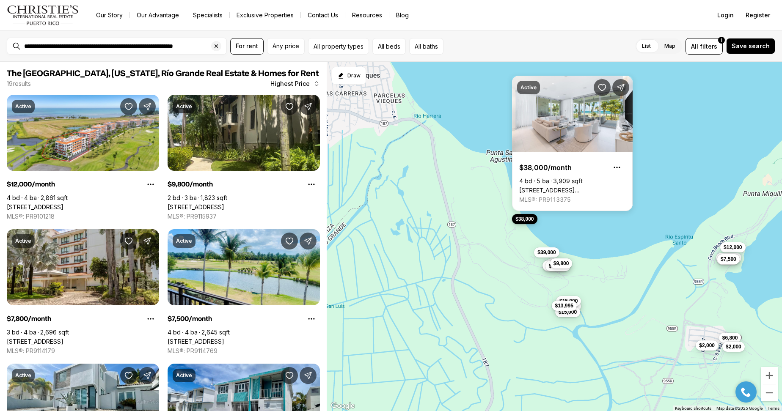
click at [519, 218] on span "$38,000" at bounding box center [524, 218] width 18 height 7
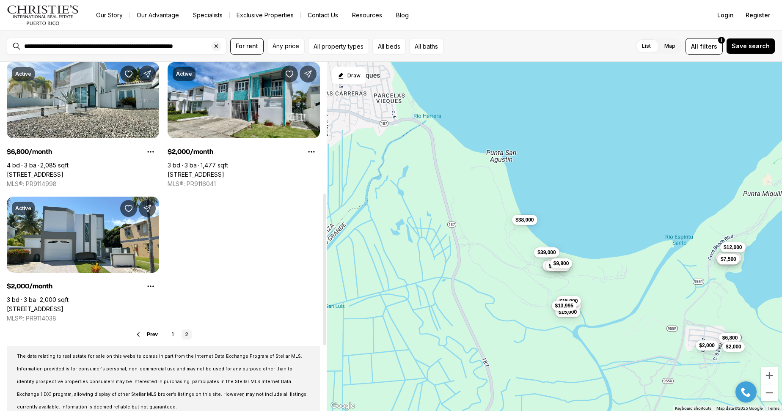
click at [325, 269] on div at bounding box center [324, 236] width 4 height 349
click at [170, 340] on link "1" at bounding box center [173, 334] width 10 height 10
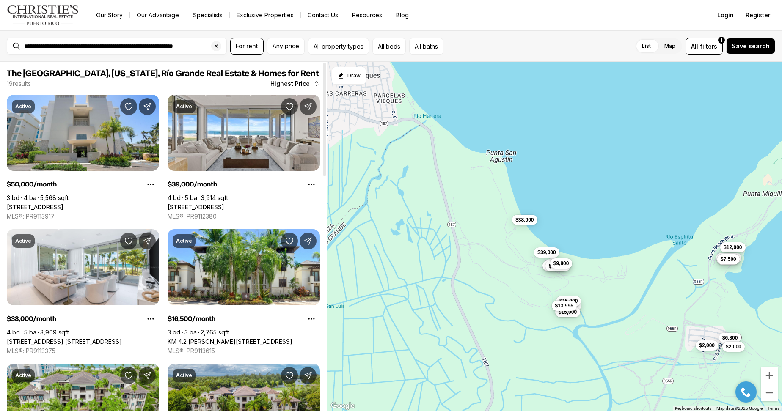
drag, startPoint x: 325, startPoint y: 180, endPoint x: 345, endPoint y: 88, distance: 93.8
click at [327, 88] on div at bounding box center [324, 236] width 4 height 349
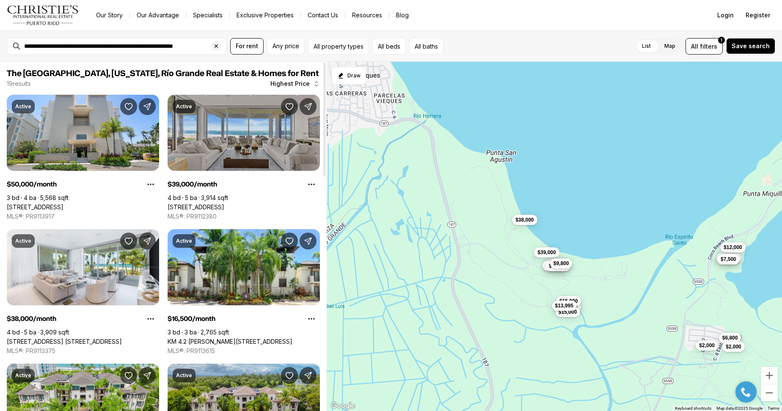
click at [224, 203] on link "7000 BAHIA BEACH BLVD #1302, RIO GRANDE PR, 00745" at bounding box center [195, 207] width 57 height 8
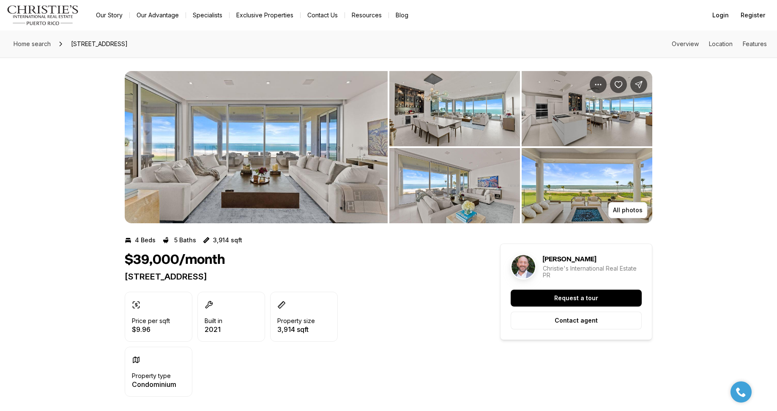
click at [276, 168] on img "View image gallery" at bounding box center [256, 147] width 263 height 152
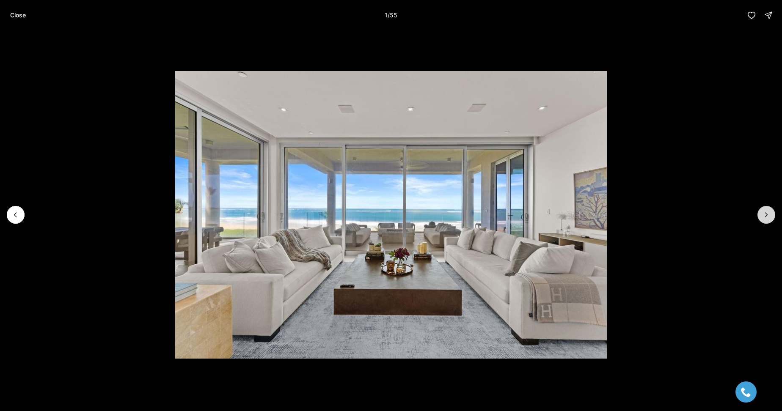
click at [766, 212] on icon "Next slide" at bounding box center [766, 215] width 8 height 8
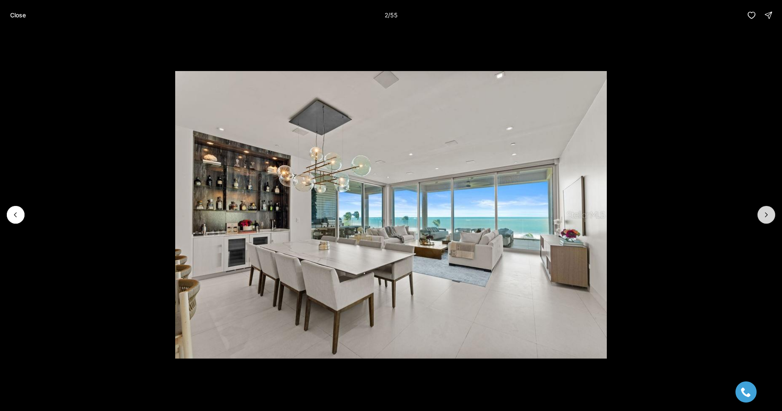
click at [766, 212] on icon "Next slide" at bounding box center [766, 215] width 8 height 8
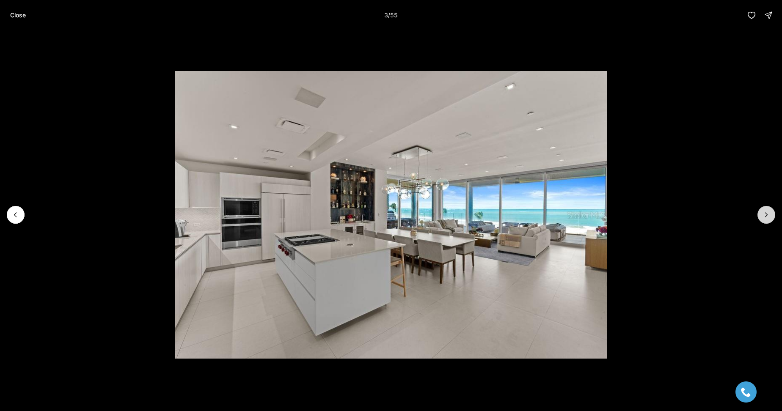
click at [766, 212] on icon "Next slide" at bounding box center [766, 215] width 8 height 8
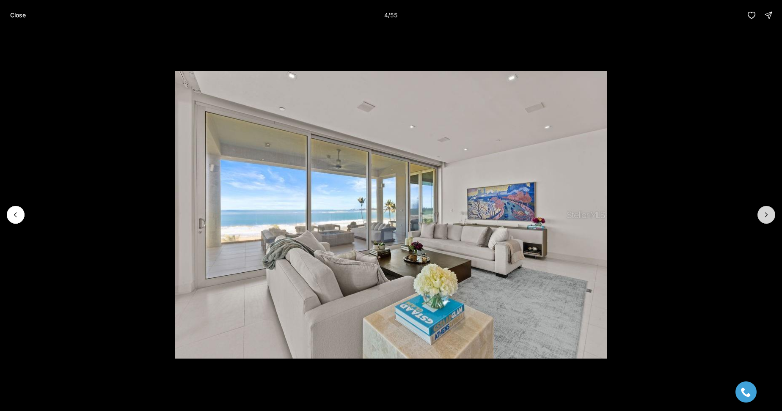
click at [766, 212] on icon "Next slide" at bounding box center [766, 215] width 8 height 8
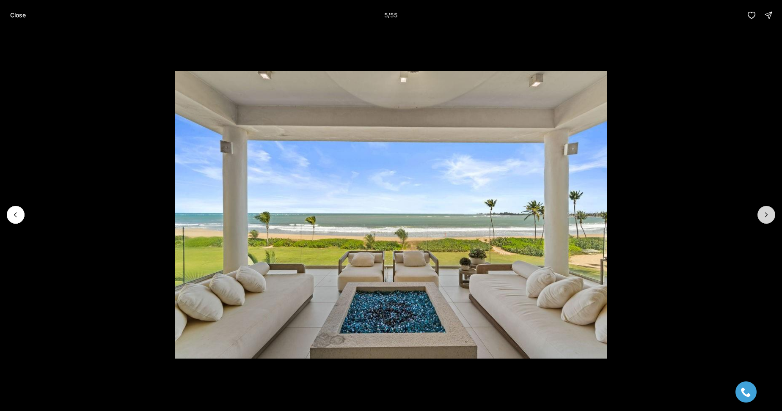
click at [762, 217] on icon "Next slide" at bounding box center [766, 215] width 8 height 8
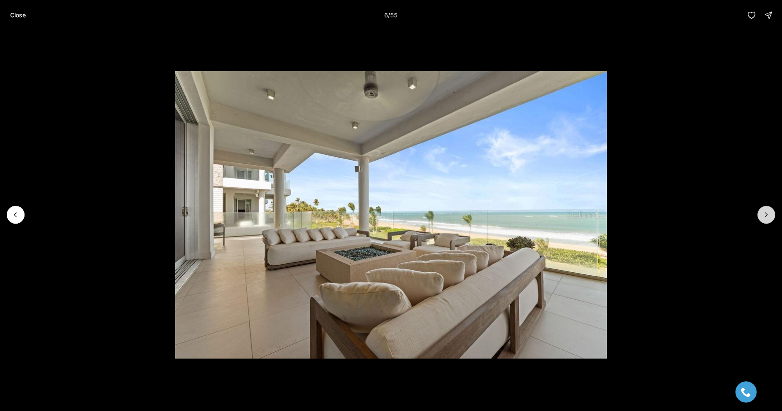
click at [761, 218] on button "Next slide" at bounding box center [766, 215] width 18 height 18
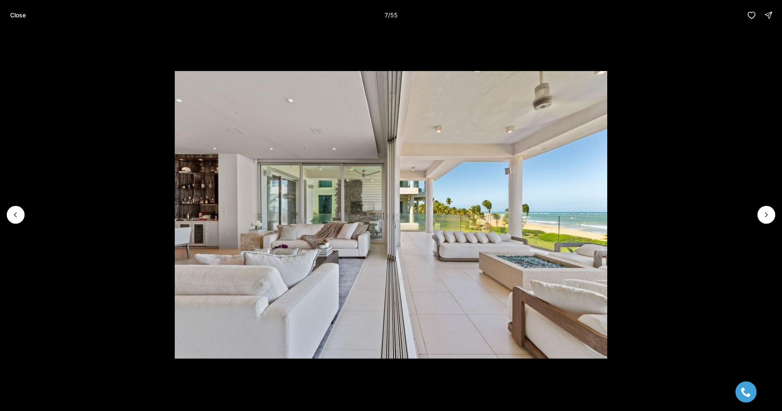
click at [758, 222] on li "7 of 55" at bounding box center [391, 214] width 782 height 369
click at [763, 212] on icon "Next slide" at bounding box center [766, 215] width 8 height 8
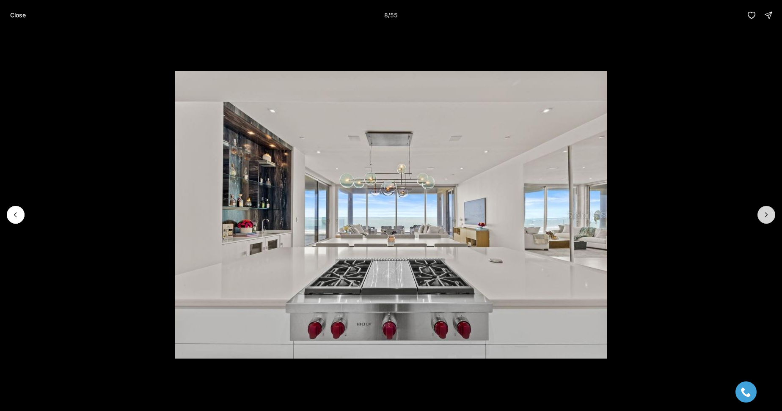
click at [763, 215] on icon "Next slide" at bounding box center [766, 215] width 8 height 8
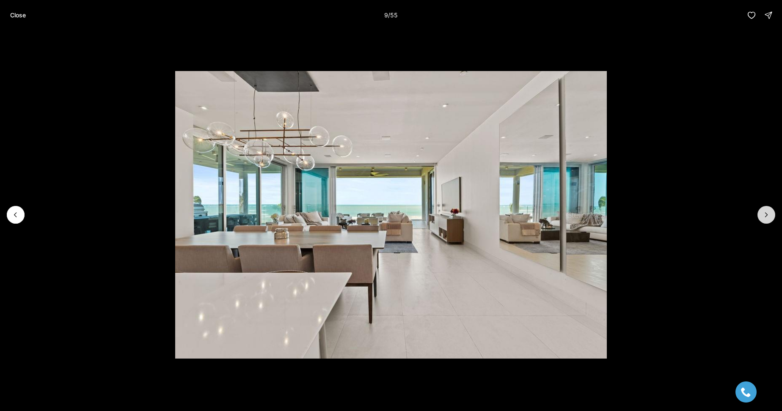
click at [764, 216] on icon "Next slide" at bounding box center [766, 215] width 8 height 8
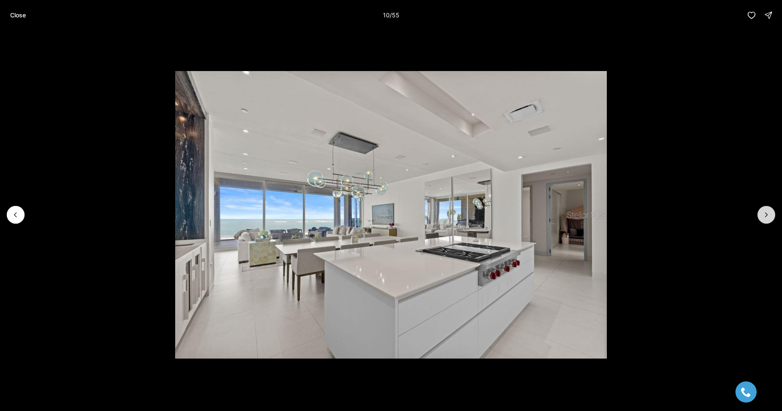
click at [763, 216] on icon "Next slide" at bounding box center [766, 215] width 8 height 8
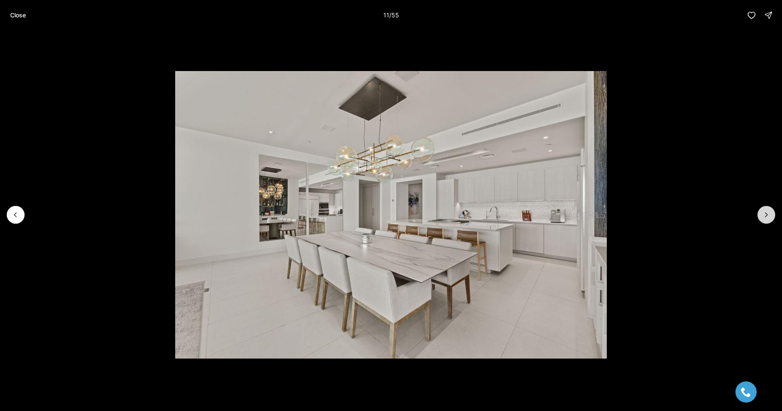
click at [763, 216] on icon "Next slide" at bounding box center [766, 215] width 8 height 8
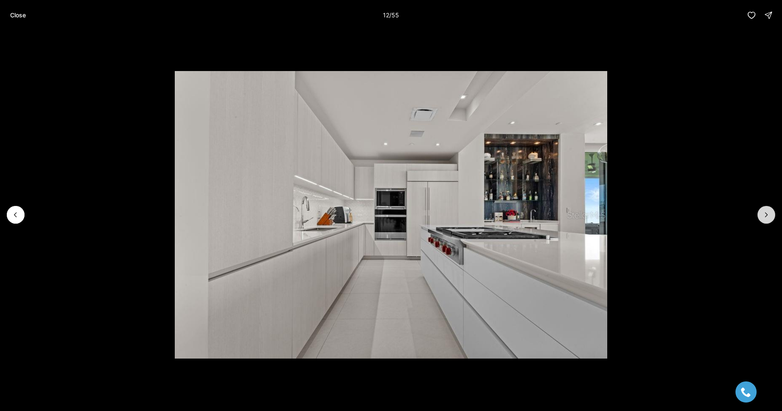
click at [763, 216] on icon "Next slide" at bounding box center [766, 215] width 8 height 8
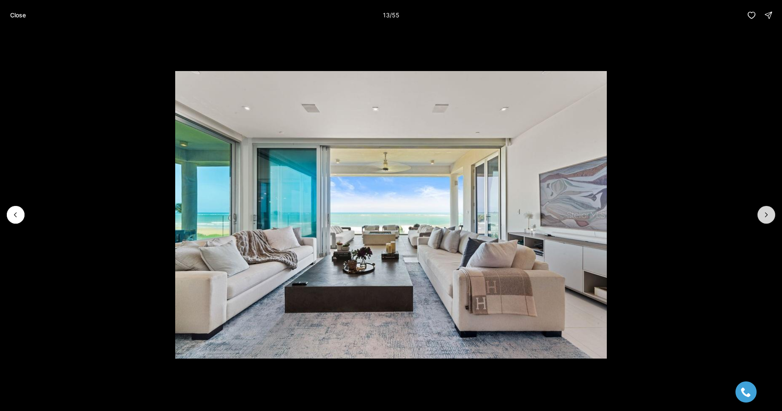
click at [763, 216] on icon "Next slide" at bounding box center [766, 215] width 8 height 8
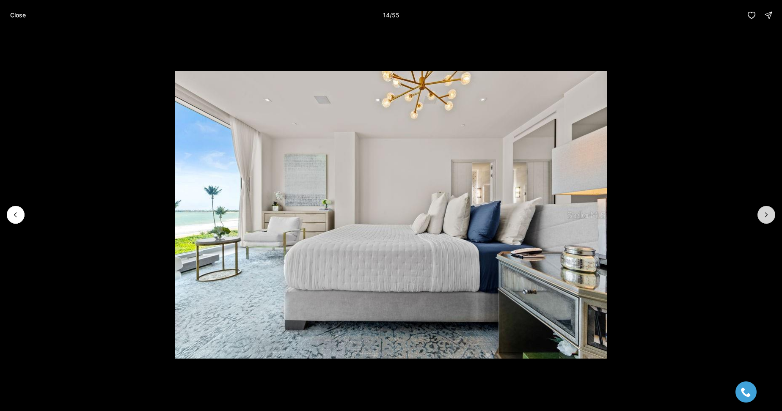
click at [763, 216] on icon "Next slide" at bounding box center [766, 215] width 8 height 8
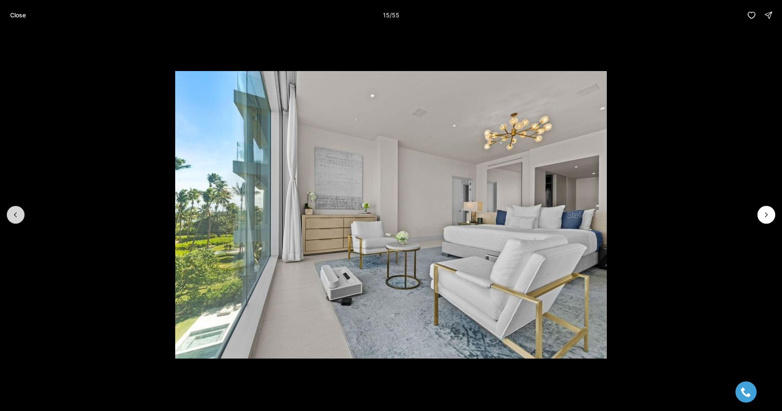
click at [14, 213] on icon "Previous slide" at bounding box center [15, 215] width 8 height 8
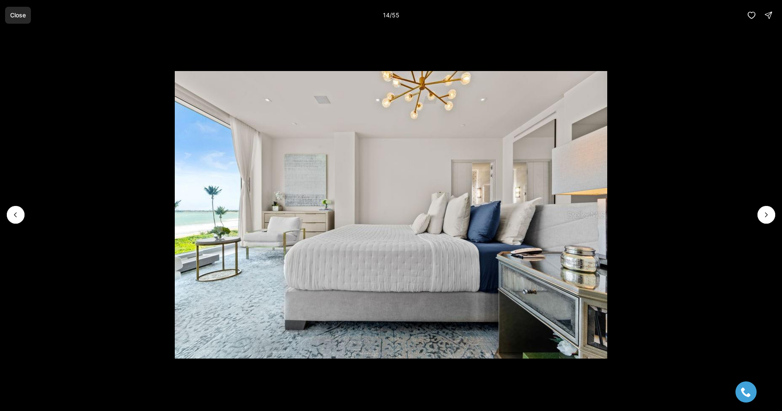
click at [19, 13] on p "Close" at bounding box center [18, 15] width 16 height 7
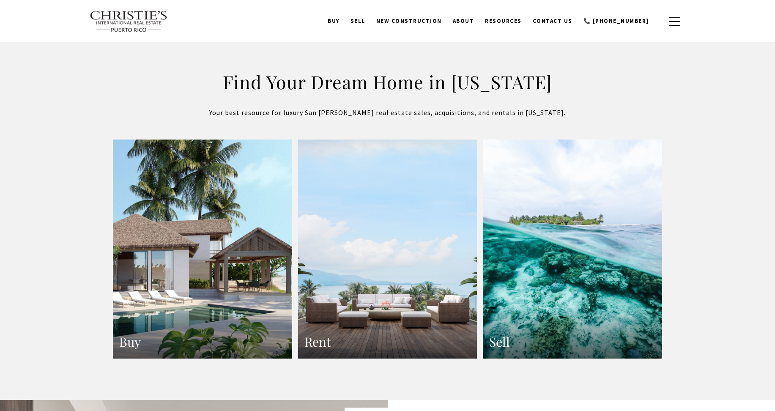
click at [199, 292] on link "Buy" at bounding box center [202, 250] width 179 height 220
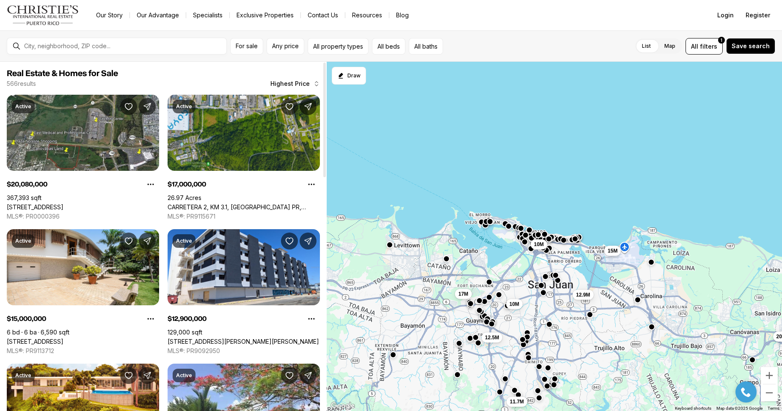
click at [323, 170] on div at bounding box center [324, 120] width 3 height 115
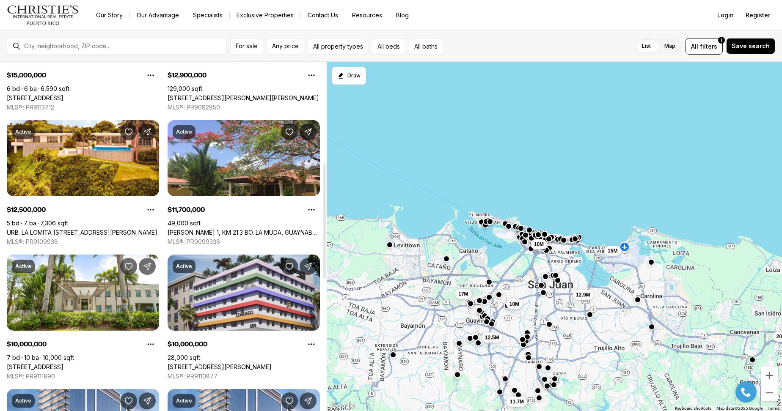
scroll to position [191, 0]
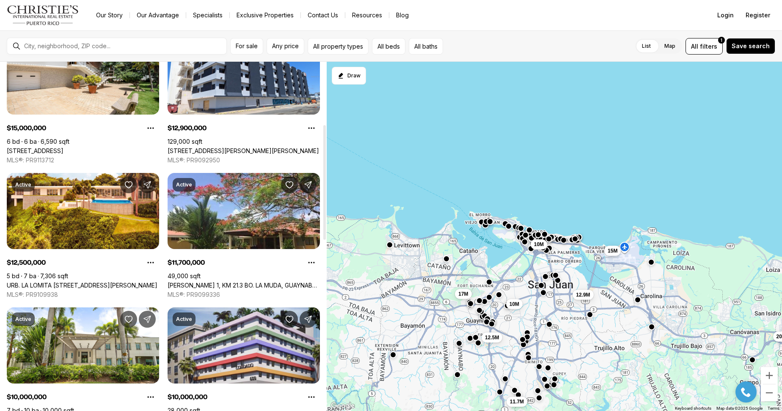
drag, startPoint x: 324, startPoint y: 169, endPoint x: 313, endPoint y: 233, distance: 65.3
click at [323, 233] on div at bounding box center [324, 182] width 3 height 115
click at [322, 386] on div at bounding box center [324, 236] width 4 height 349
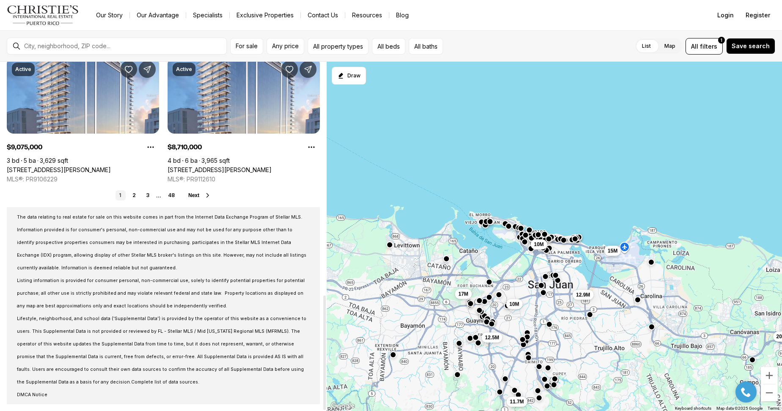
click at [208, 193] on icon at bounding box center [207, 195] width 7 height 7
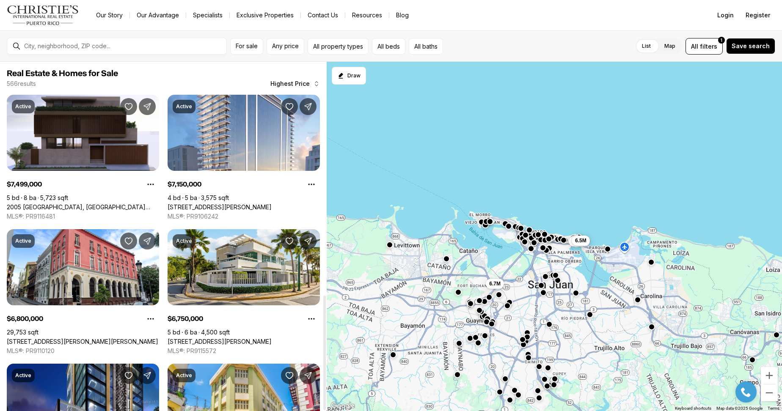
click at [324, 360] on div at bounding box center [324, 236] width 4 height 349
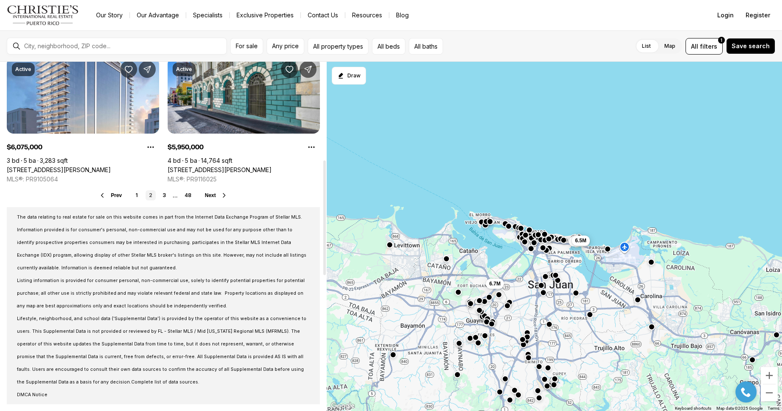
scroll to position [298, 0]
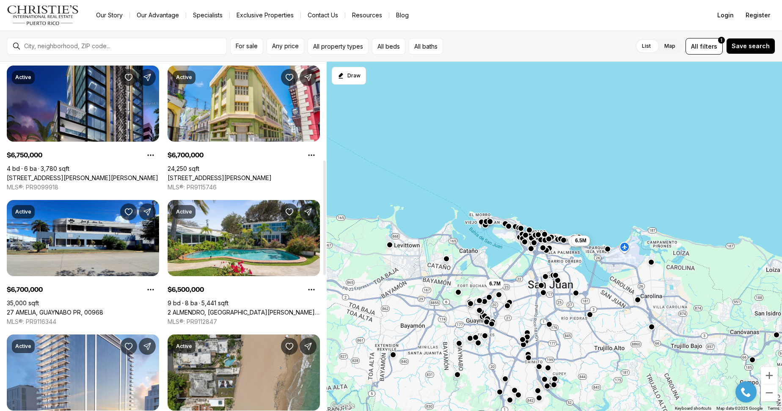
click at [324, 218] on div at bounding box center [324, 236] width 4 height 349
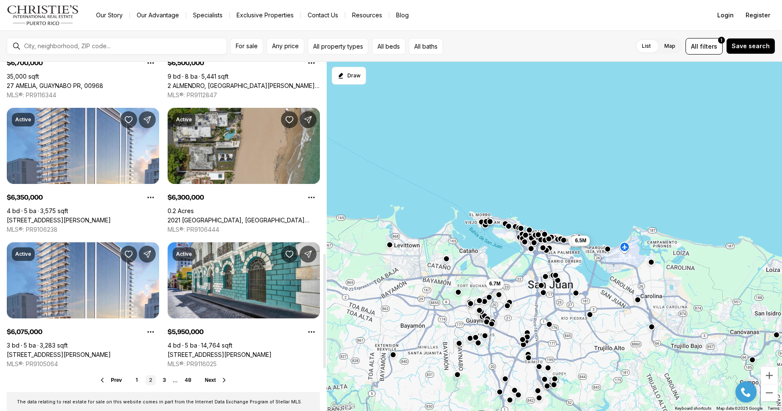
scroll to position [585, 0]
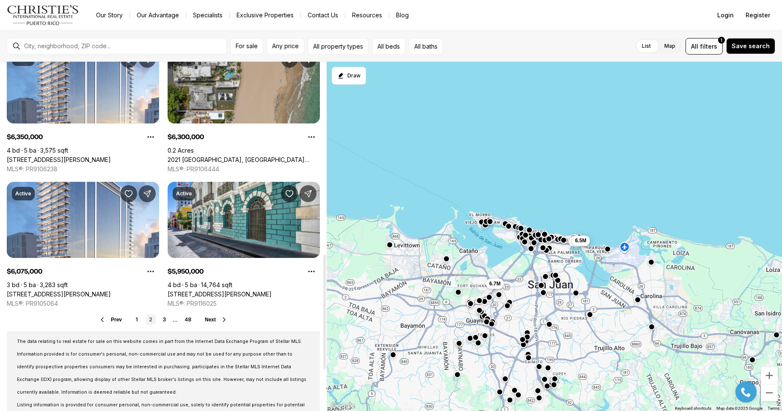
drag, startPoint x: 324, startPoint y: 218, endPoint x: 294, endPoint y: 313, distance: 98.7
click at [323, 313] on div at bounding box center [324, 312] width 3 height 115
click at [209, 318] on span "Next" at bounding box center [210, 320] width 11 height 6
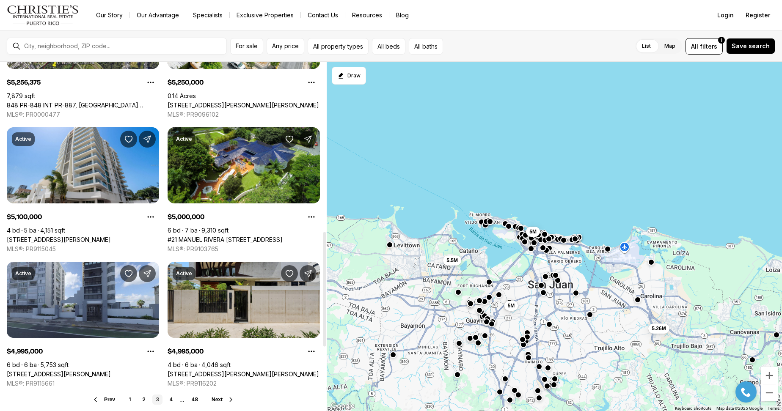
scroll to position [546, 0]
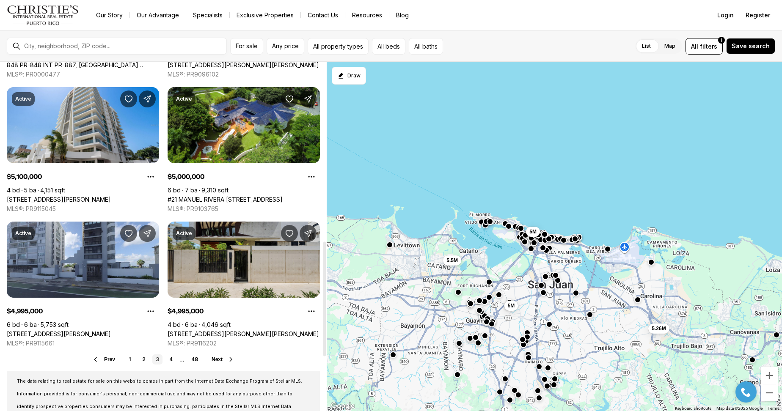
drag, startPoint x: 324, startPoint y: 204, endPoint x: 315, endPoint y: 299, distance: 95.1
click at [322, 299] on div at bounding box center [324, 236] width 4 height 349
click at [217, 356] on button "Next" at bounding box center [222, 359] width 23 height 7
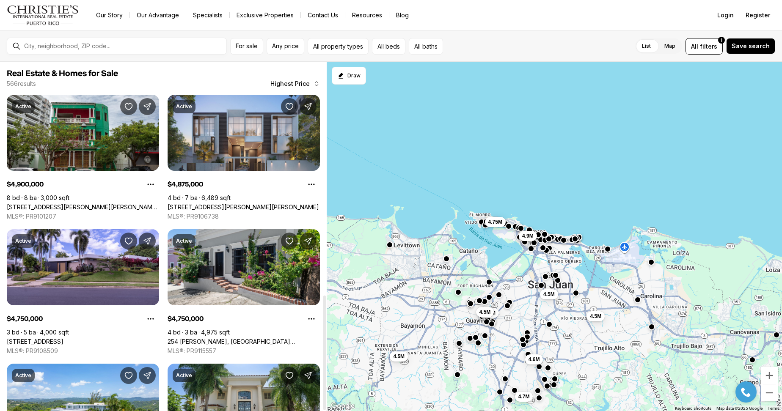
click at [322, 392] on div at bounding box center [324, 236] width 4 height 349
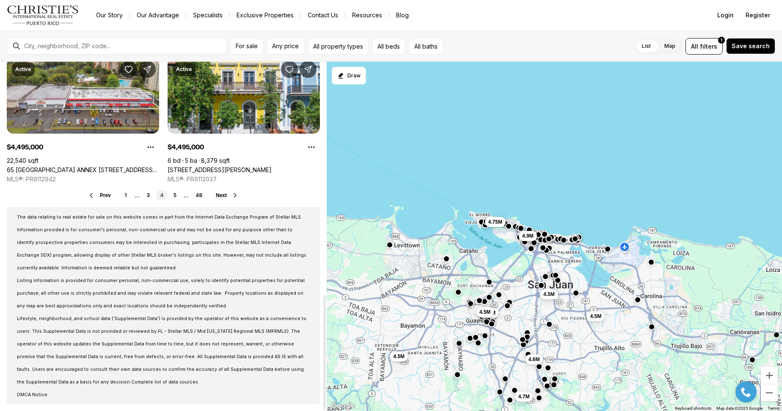
scroll to position [456, 0]
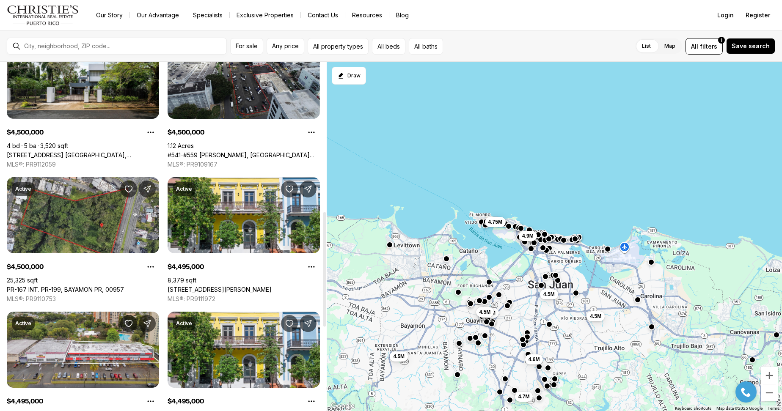
click at [325, 269] on div at bounding box center [324, 236] width 4 height 349
click at [325, 266] on div at bounding box center [324, 269] width 3 height 115
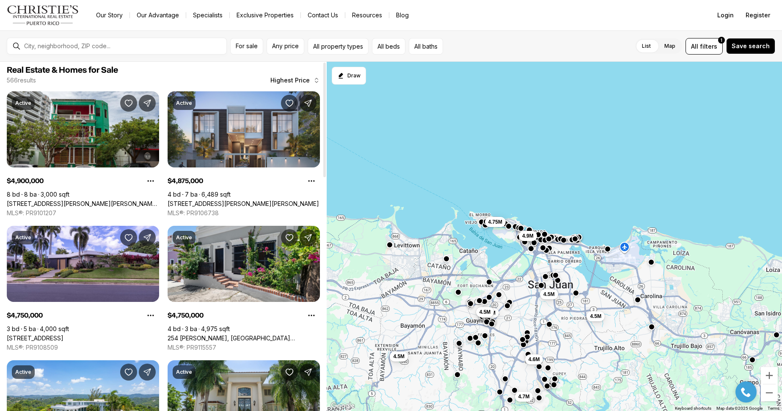
scroll to position [0, 0]
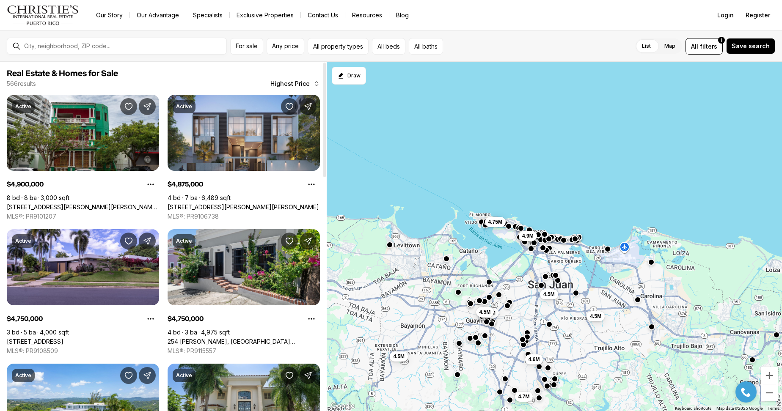
drag, startPoint x: 323, startPoint y: 220, endPoint x: 338, endPoint y: 69, distance: 151.4
click at [326, 69] on div at bounding box center [324, 120] width 3 height 115
click at [497, 218] on span "4.75M" at bounding box center [495, 220] width 14 height 7
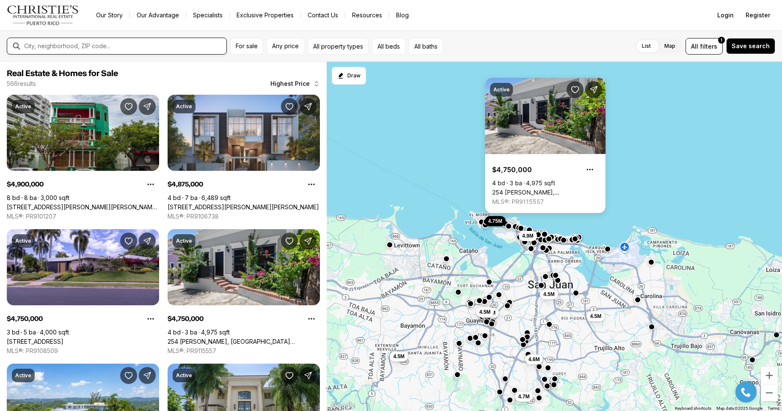
click at [115, 46] on input "text" at bounding box center [123, 46] width 199 height 7
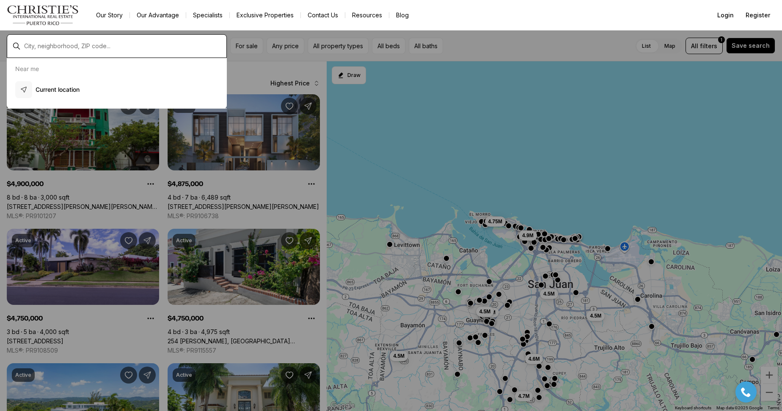
type input "**********"
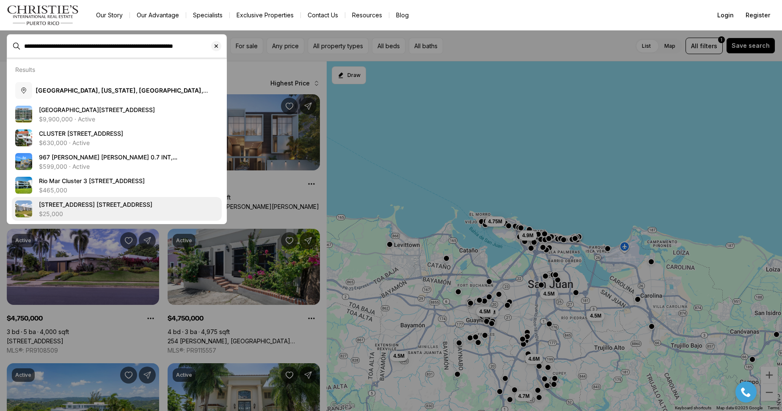
click at [93, 202] on span "[STREET_ADDRESS] [STREET_ADDRESS]" at bounding box center [95, 204] width 113 height 7
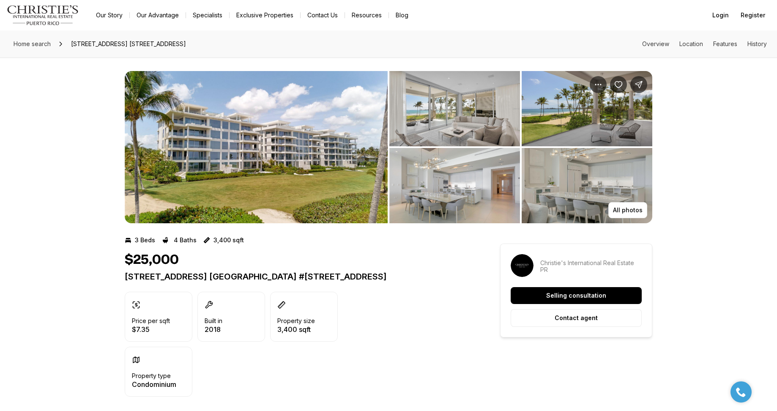
click at [593, 177] on img "View image gallery" at bounding box center [587, 185] width 131 height 75
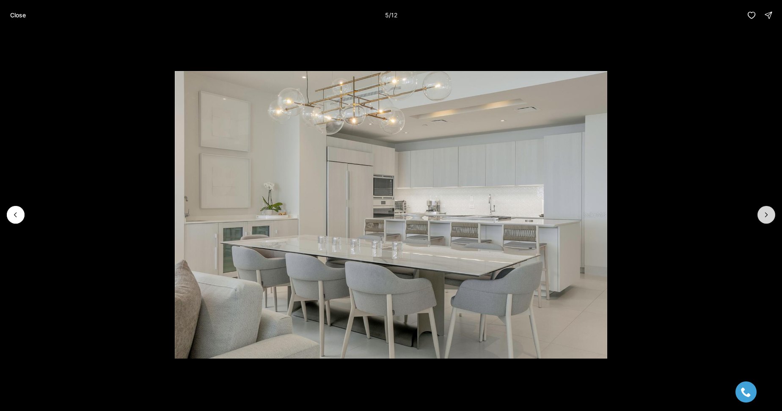
click at [760, 213] on button "Next slide" at bounding box center [766, 215] width 18 height 18
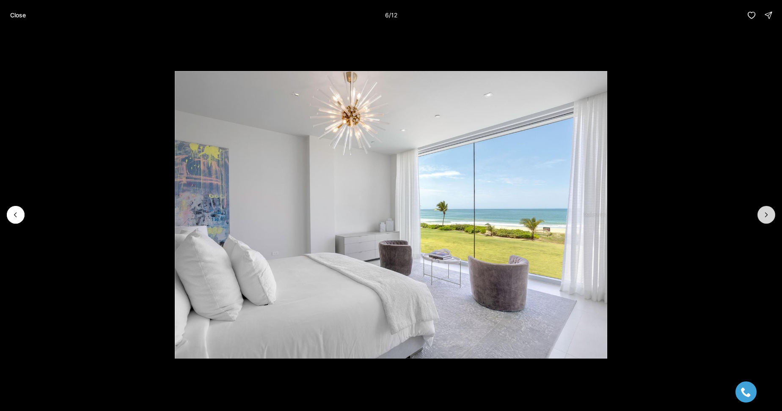
click at [760, 213] on button "Next slide" at bounding box center [766, 215] width 18 height 18
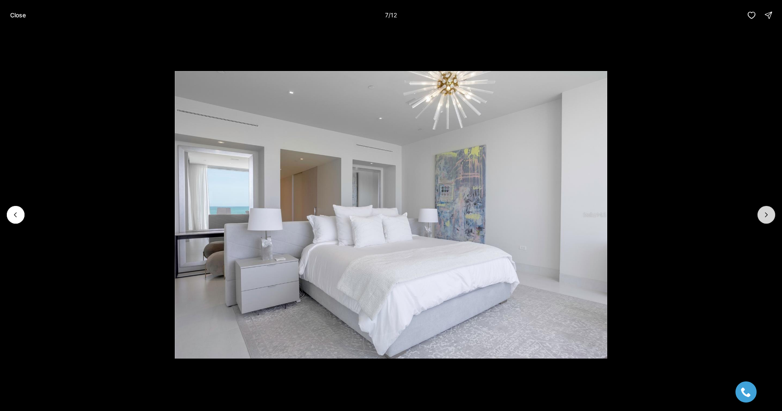
click at [761, 213] on button "Next slide" at bounding box center [766, 215] width 18 height 18
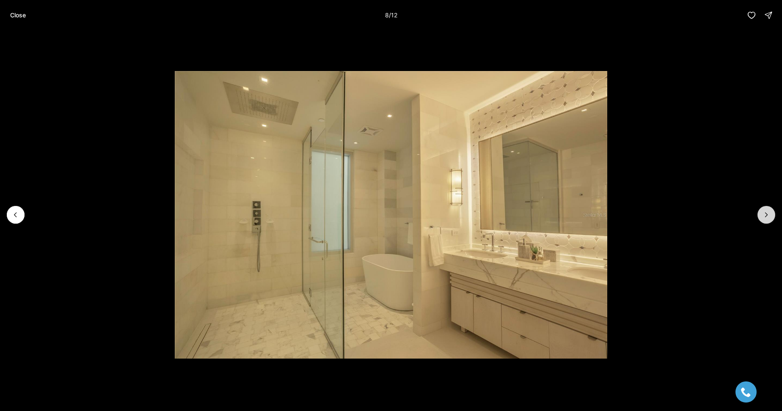
click at [761, 213] on button "Next slide" at bounding box center [766, 215] width 18 height 18
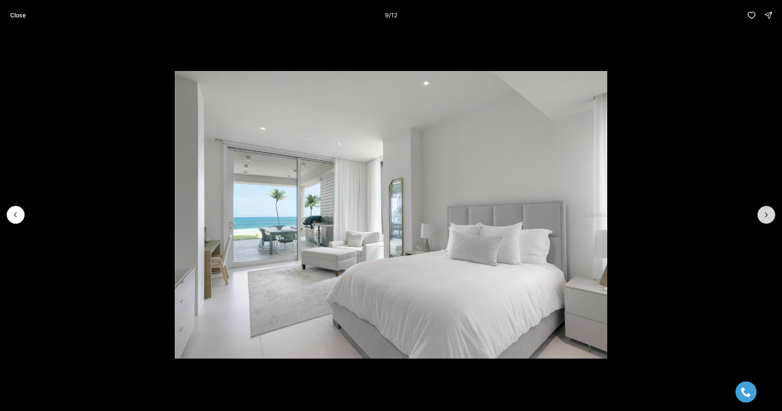
click at [761, 213] on button "Next slide" at bounding box center [766, 215] width 18 height 18
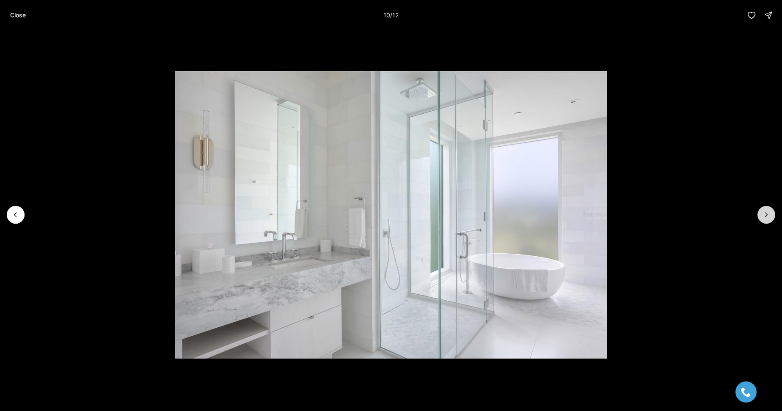
click at [761, 213] on button "Next slide" at bounding box center [766, 215] width 18 height 18
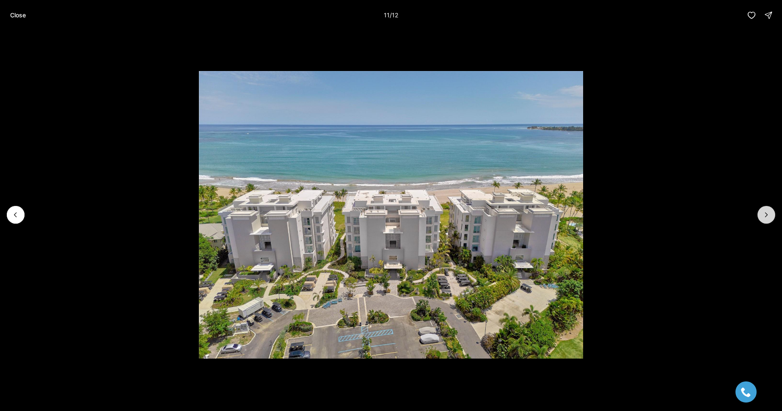
click at [761, 213] on button "Next slide" at bounding box center [766, 215] width 18 height 18
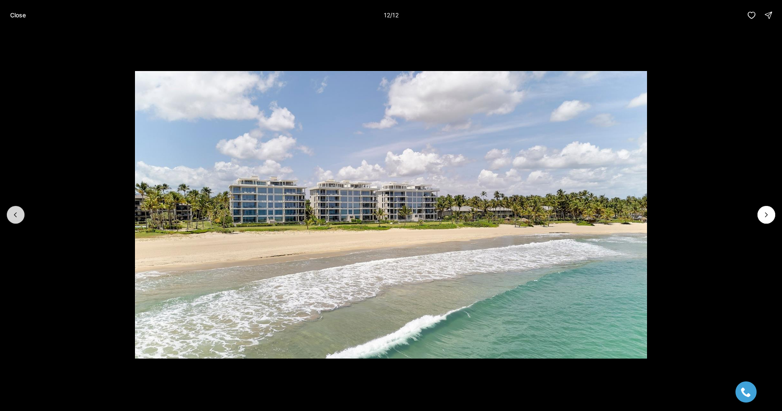
click at [16, 214] on icon "Previous slide" at bounding box center [15, 215] width 8 height 8
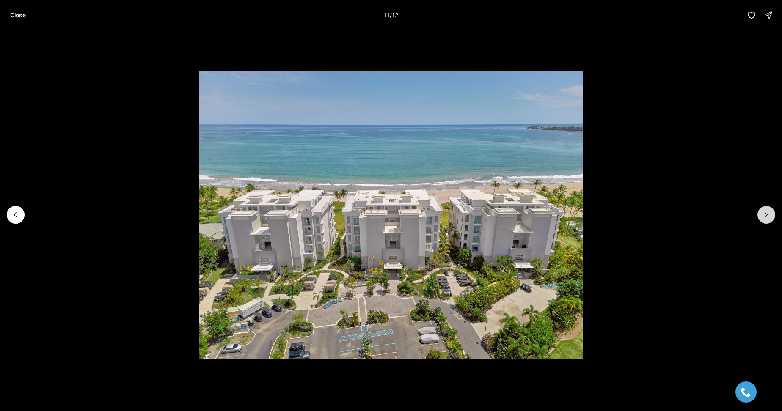
click at [769, 209] on button "Next slide" at bounding box center [766, 215] width 18 height 18
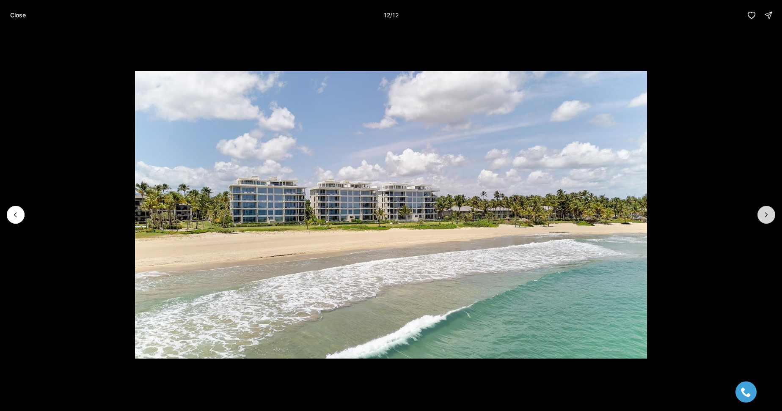
click at [769, 209] on div at bounding box center [766, 215] width 18 height 18
click at [764, 217] on div at bounding box center [766, 215] width 18 height 18
click at [17, 13] on p "Close" at bounding box center [18, 15] width 16 height 7
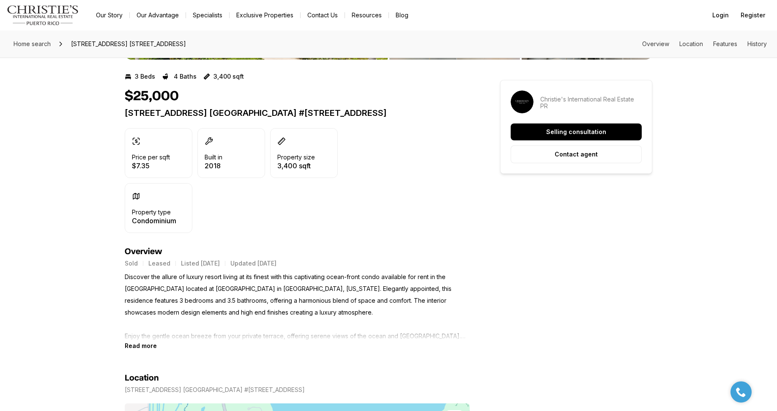
scroll to position [226, 0]
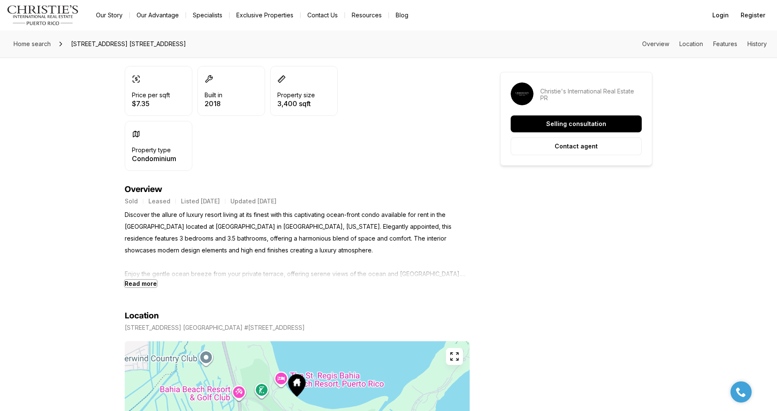
click at [142, 287] on b "Read more" at bounding box center [141, 283] width 32 height 7
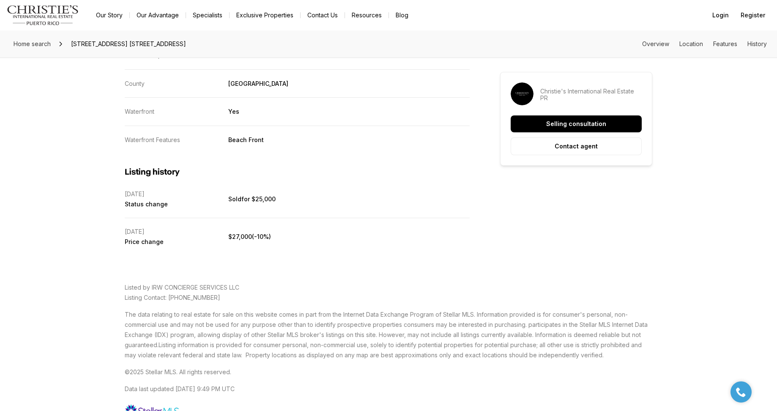
scroll to position [1592, 0]
